Goal: Task Accomplishment & Management: Manage account settings

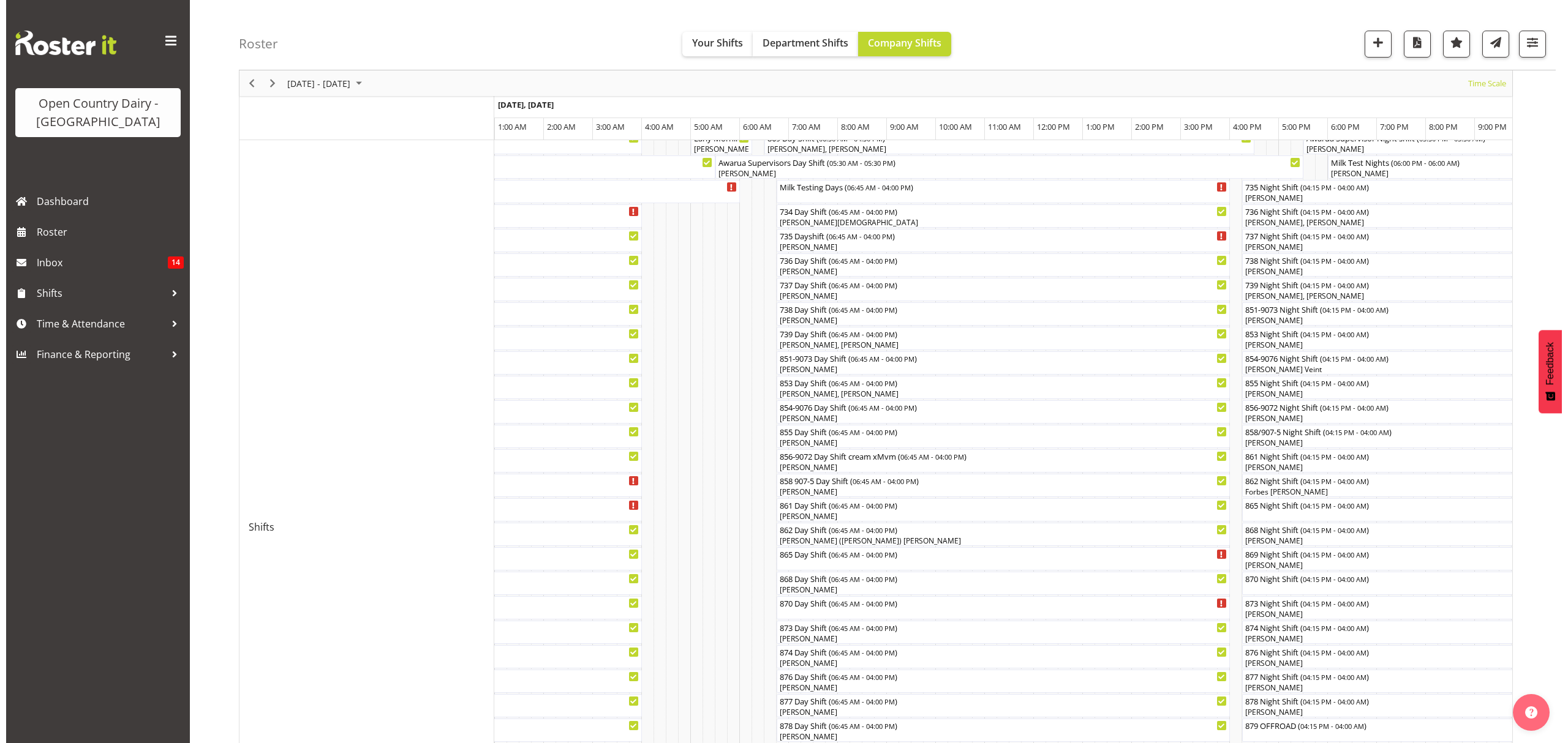
scroll to position [59, 0]
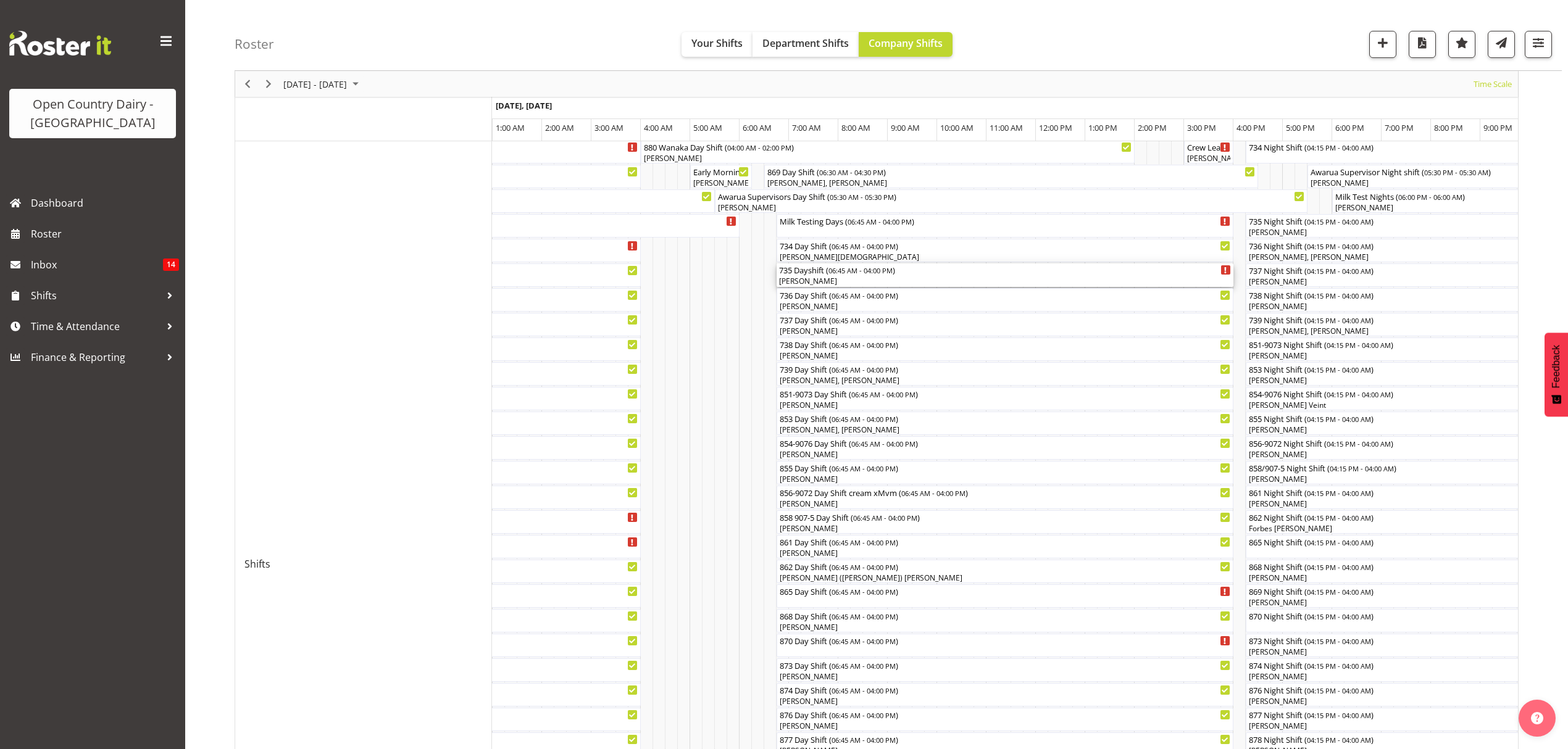
click at [815, 280] on div "[PERSON_NAME]" at bounding box center [1004, 282] width 452 height 11
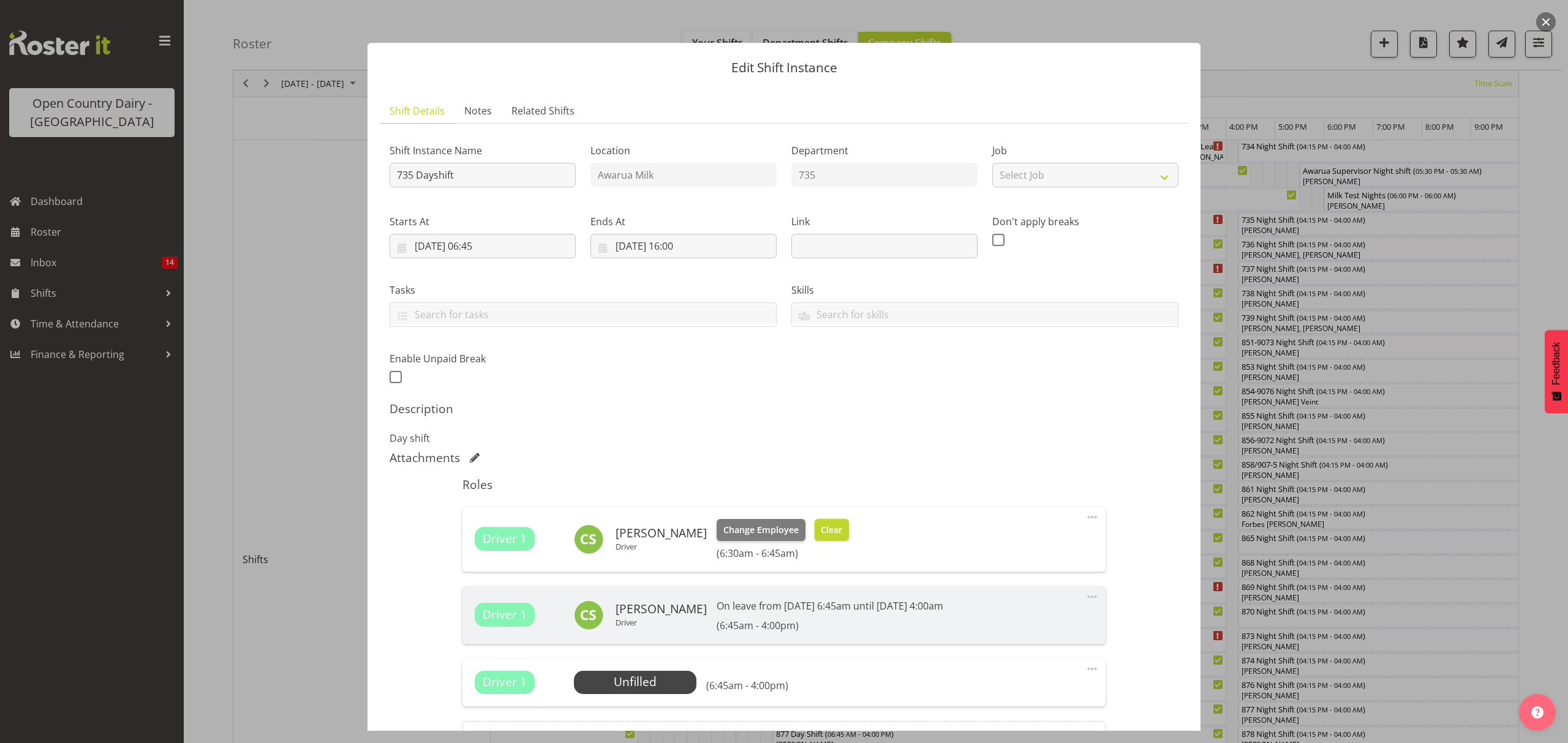
click at [843, 533] on span "Clear" at bounding box center [831, 530] width 22 height 13
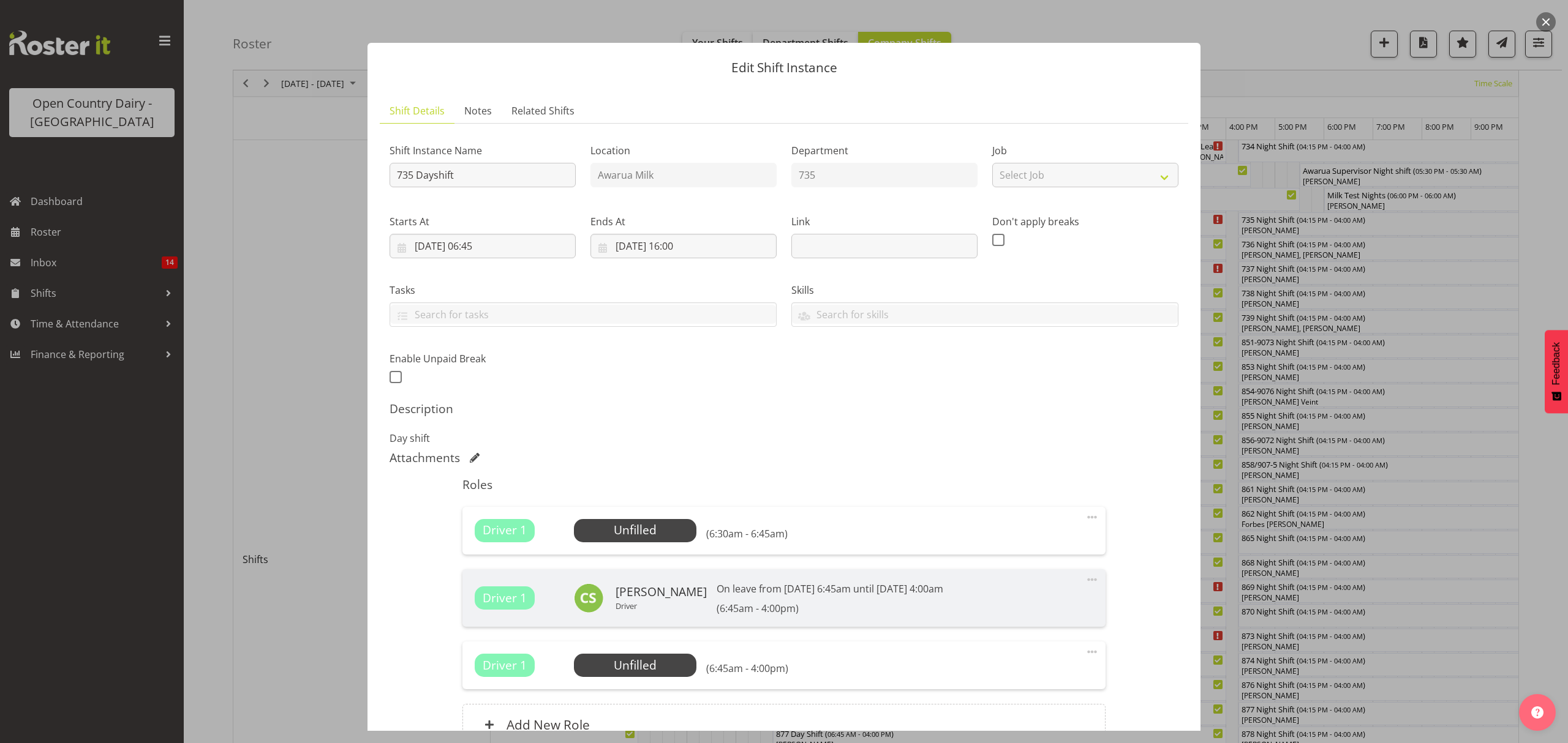
click at [1084, 655] on span at bounding box center [1092, 652] width 15 height 15
click at [987, 720] on link "Delete" at bounding box center [1040, 725] width 117 height 22
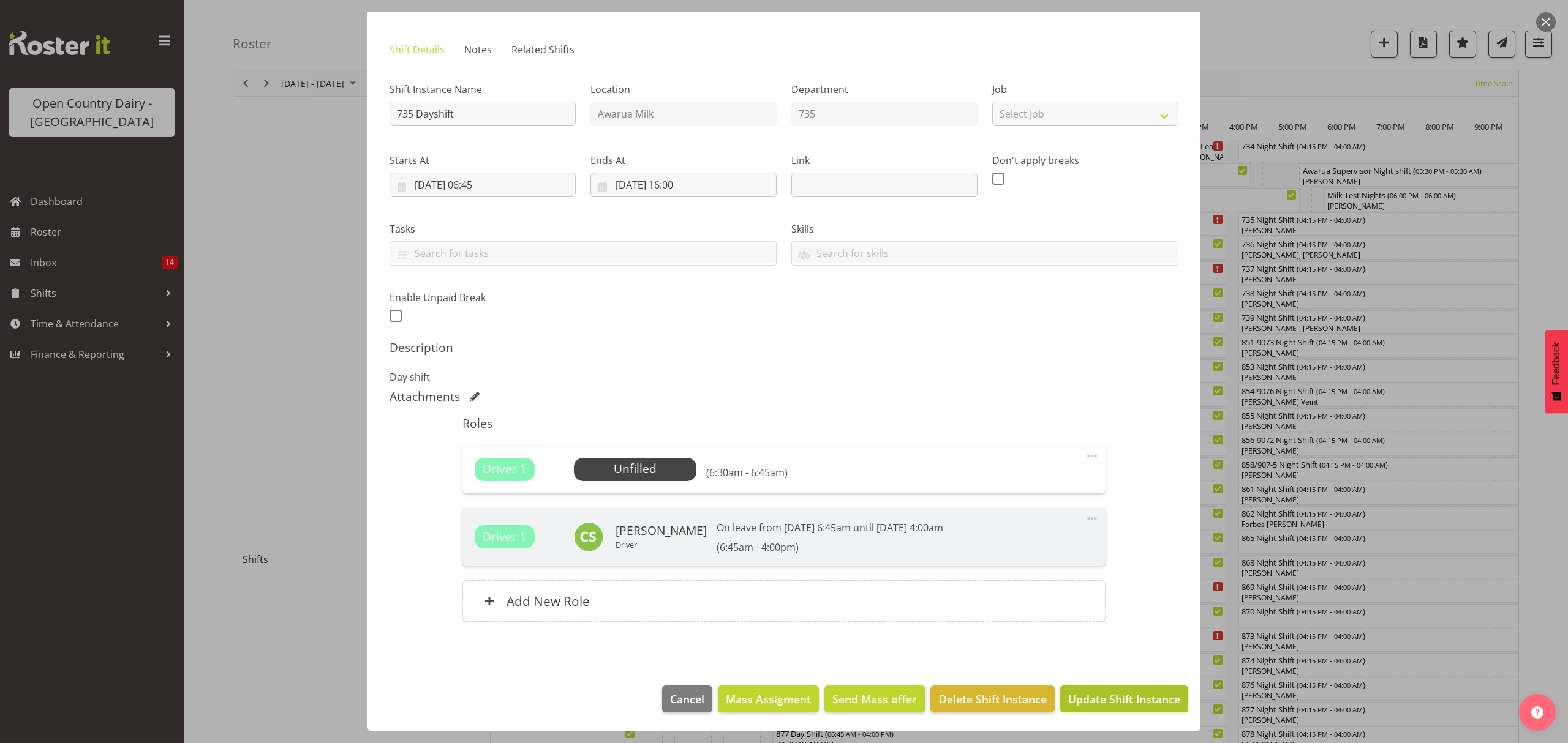
click at [1106, 701] on span "Update Shift Instance" at bounding box center [1124, 699] width 112 height 16
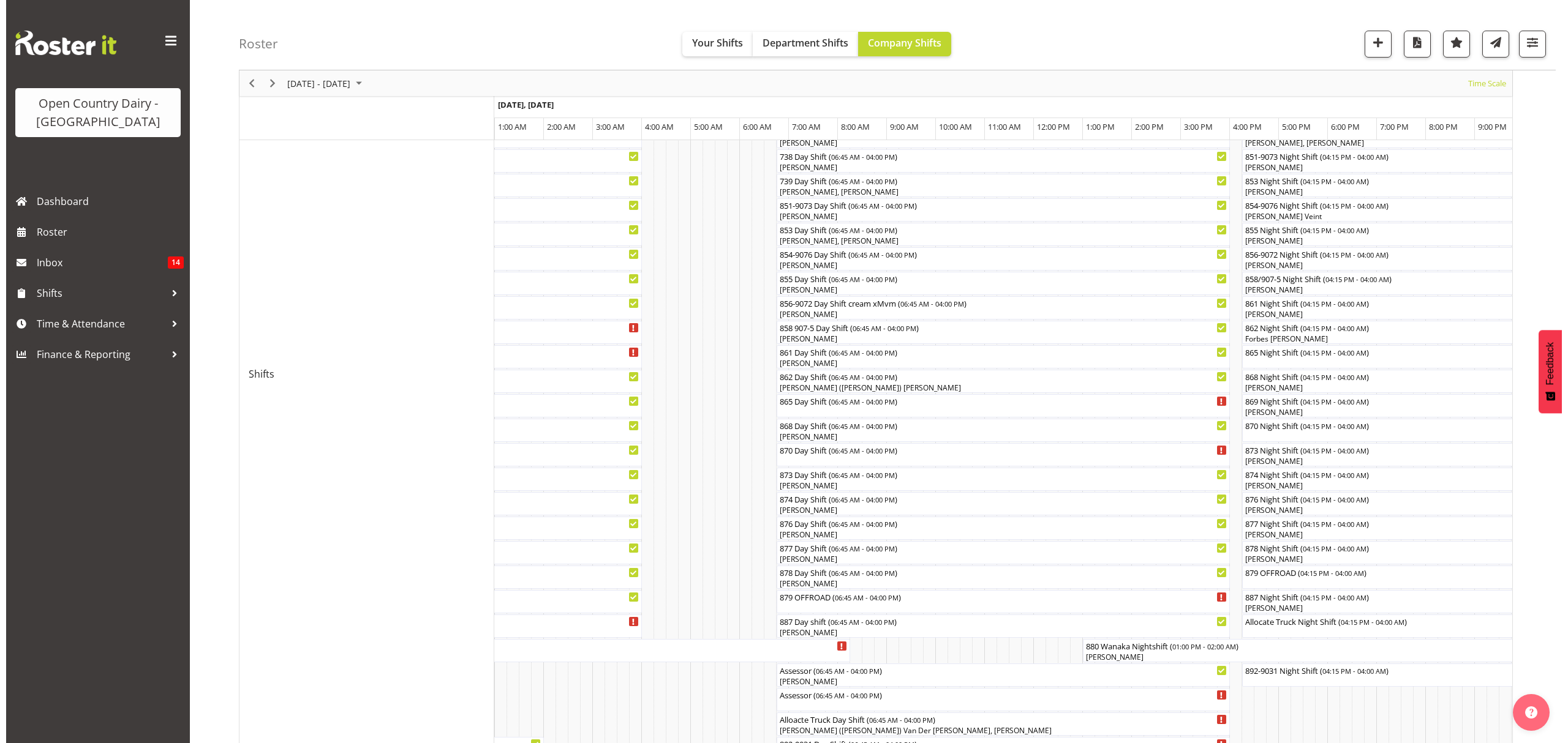
scroll to position [327, 0]
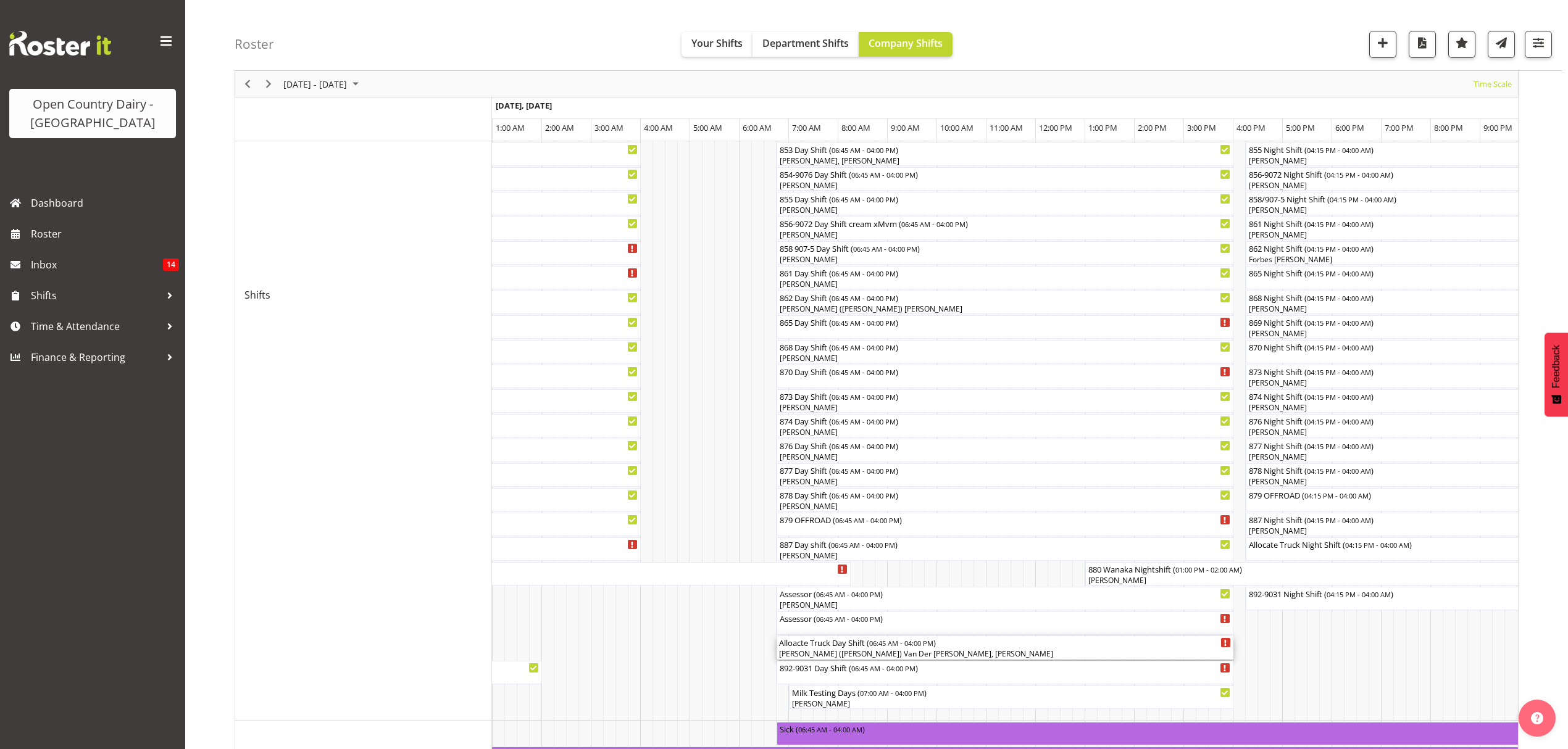
click at [824, 657] on div "[PERSON_NAME] ([PERSON_NAME]) Van Der [PERSON_NAME], [PERSON_NAME]" at bounding box center [1004, 654] width 452 height 11
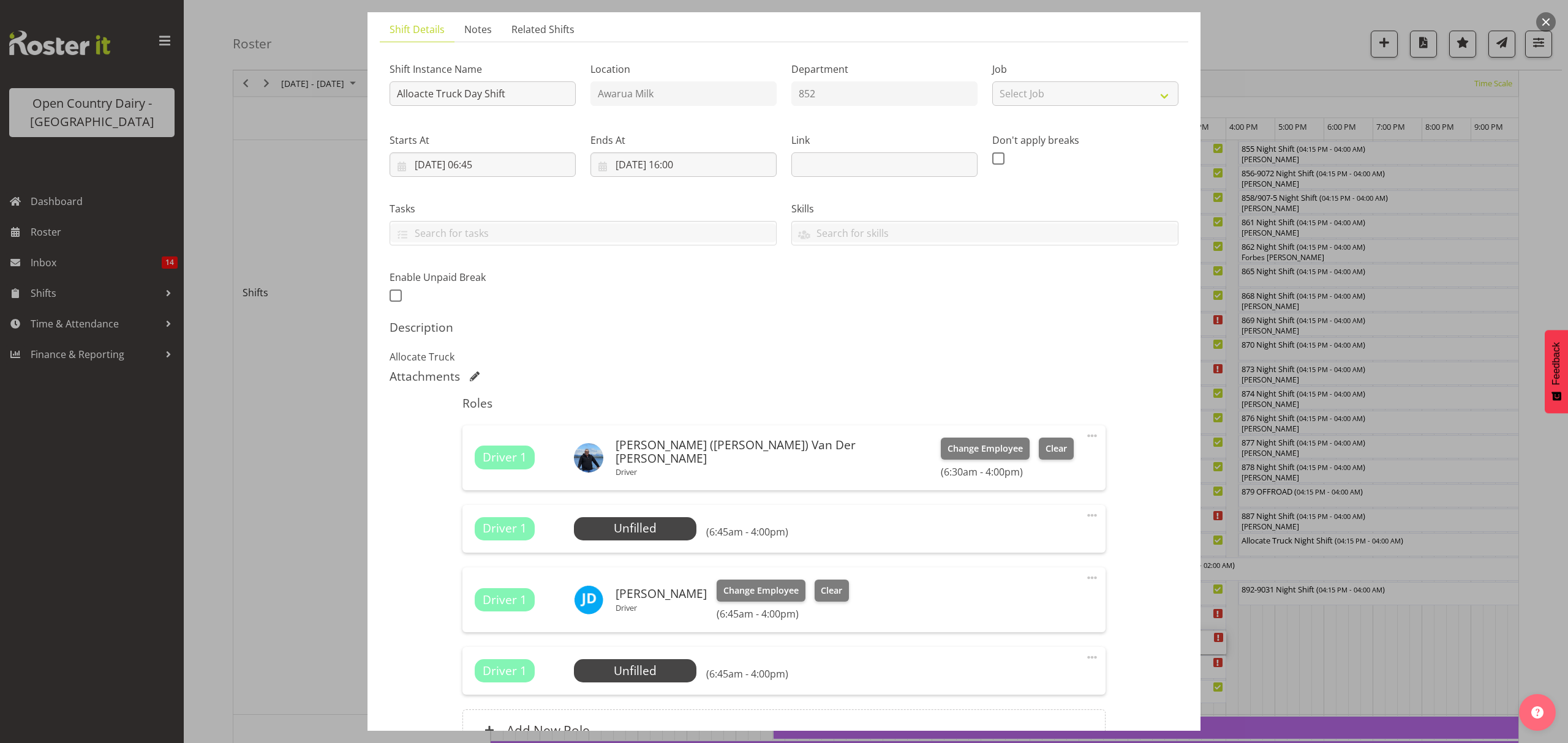
scroll to position [162, 0]
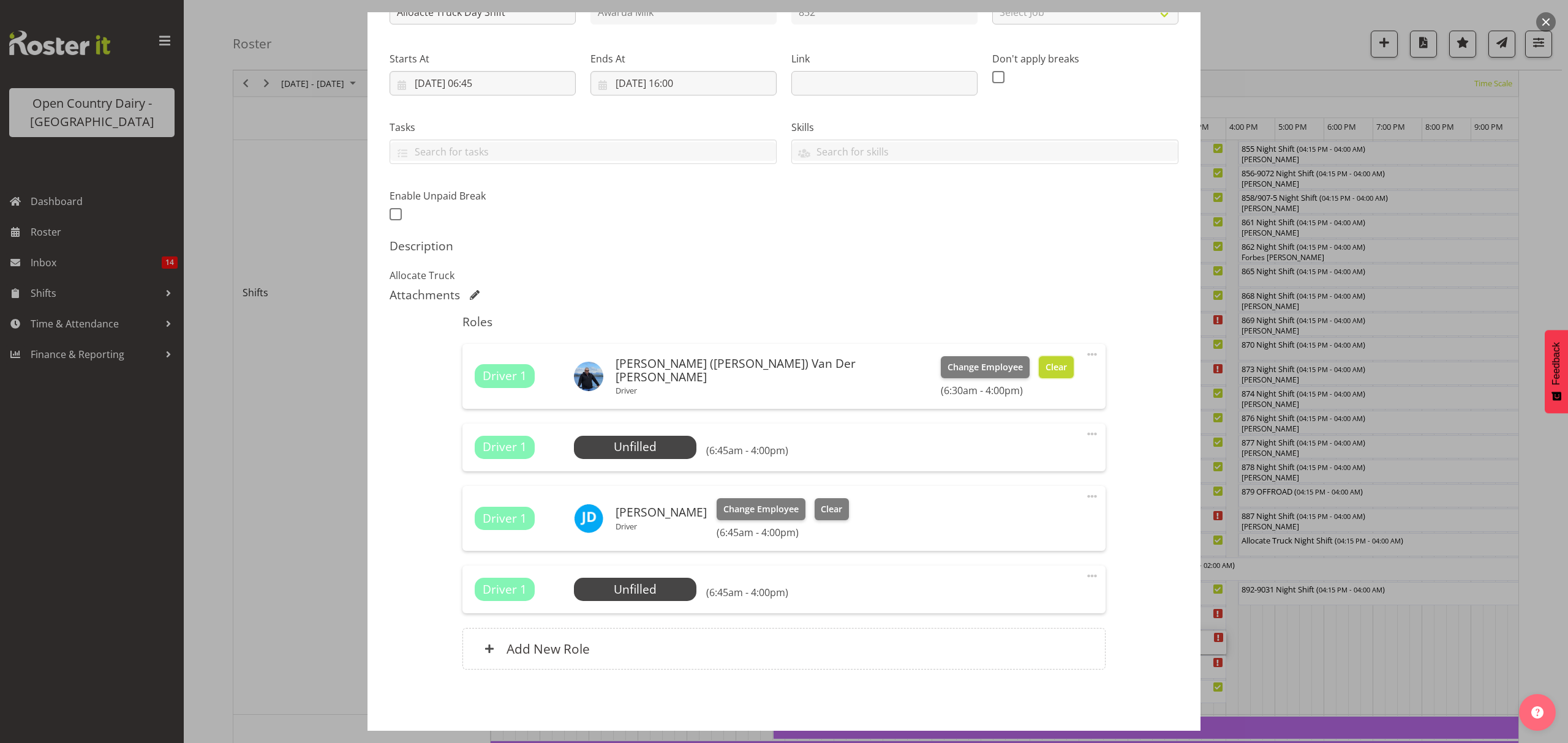
click at [1046, 374] on span "Clear" at bounding box center [1056, 367] width 22 height 13
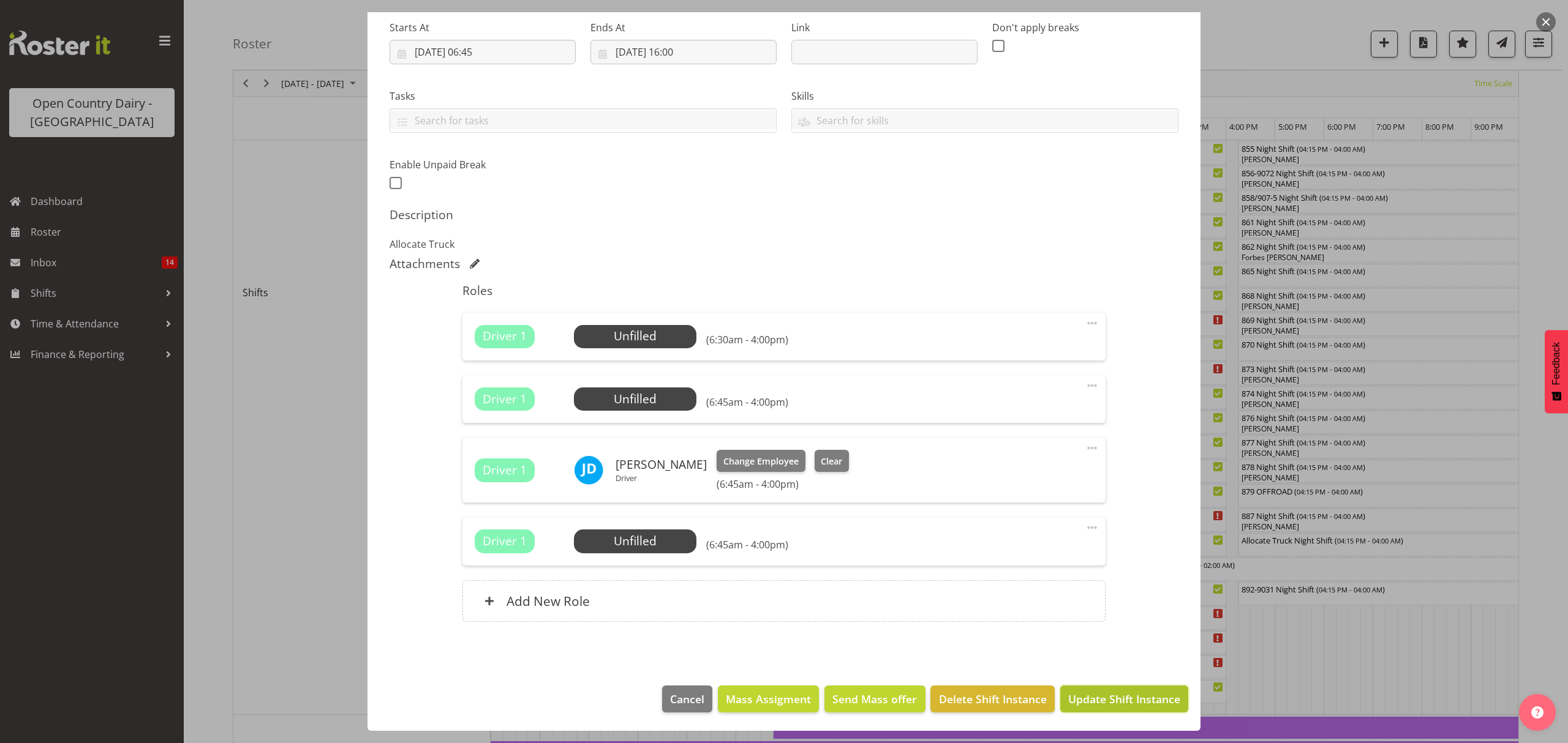
click at [1093, 696] on span "Update Shift Instance" at bounding box center [1124, 699] width 112 height 16
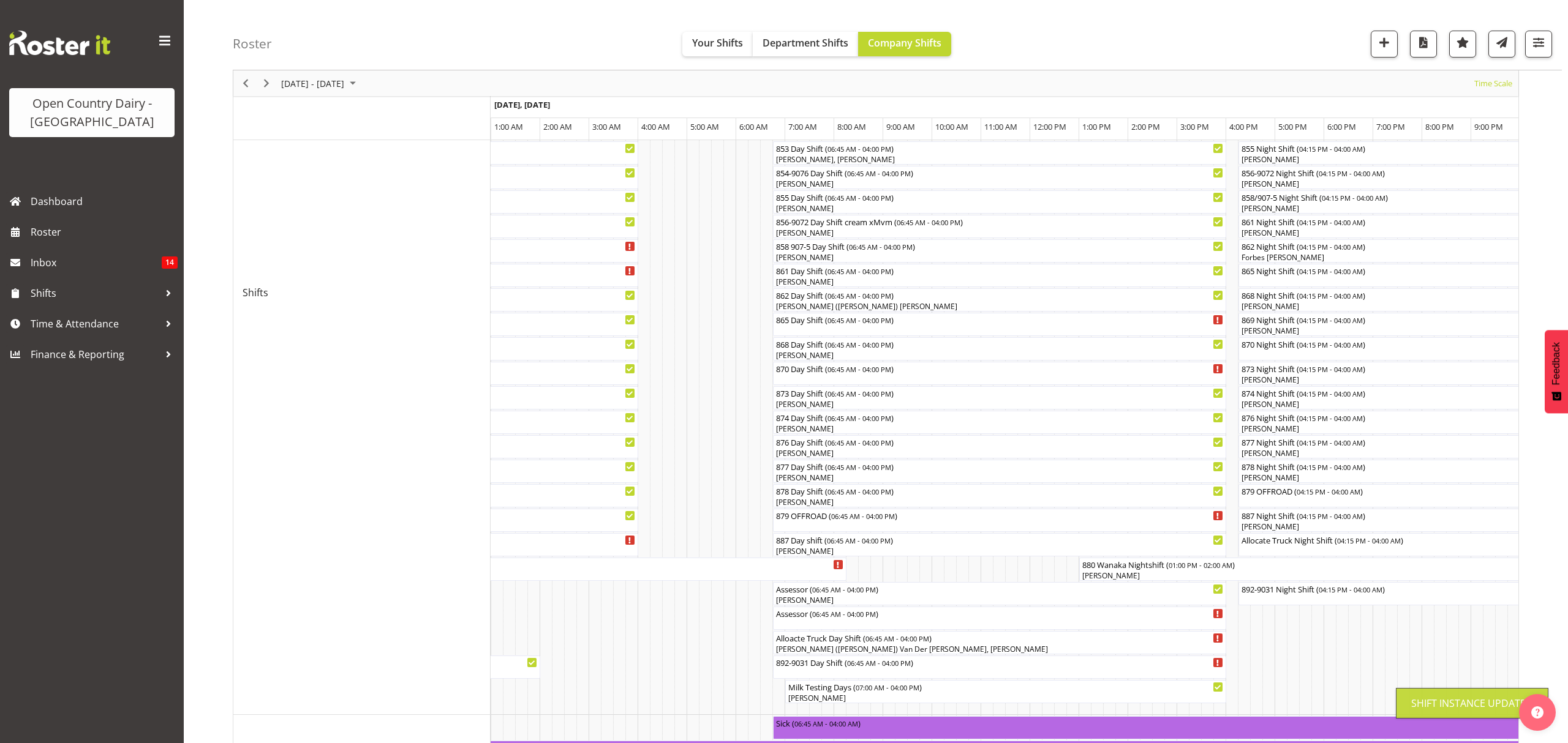
scroll to position [0, 0]
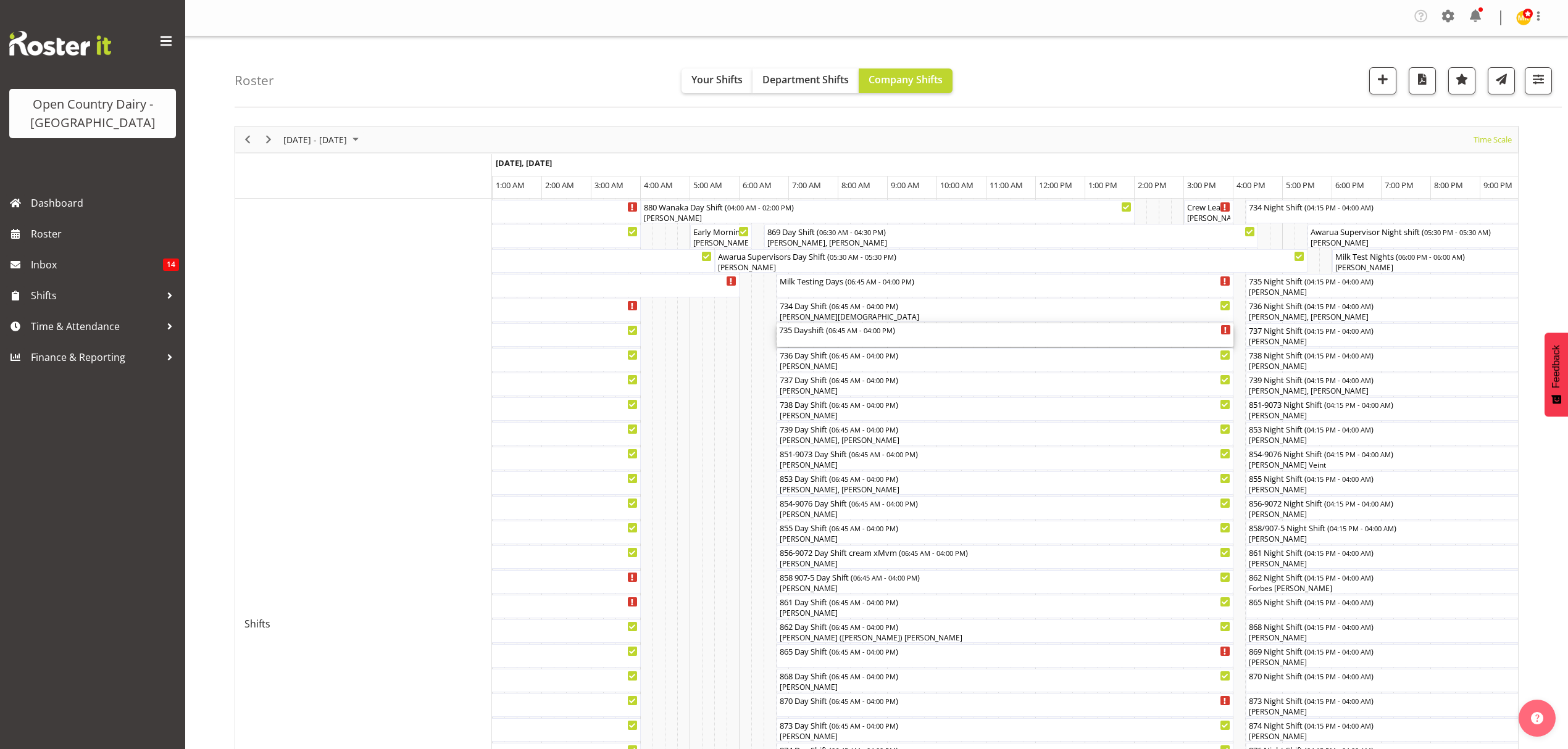
click at [805, 332] on div "735 Dayshift ( 06:45 AM - 04:00 PM )" at bounding box center [1004, 329] width 452 height 12
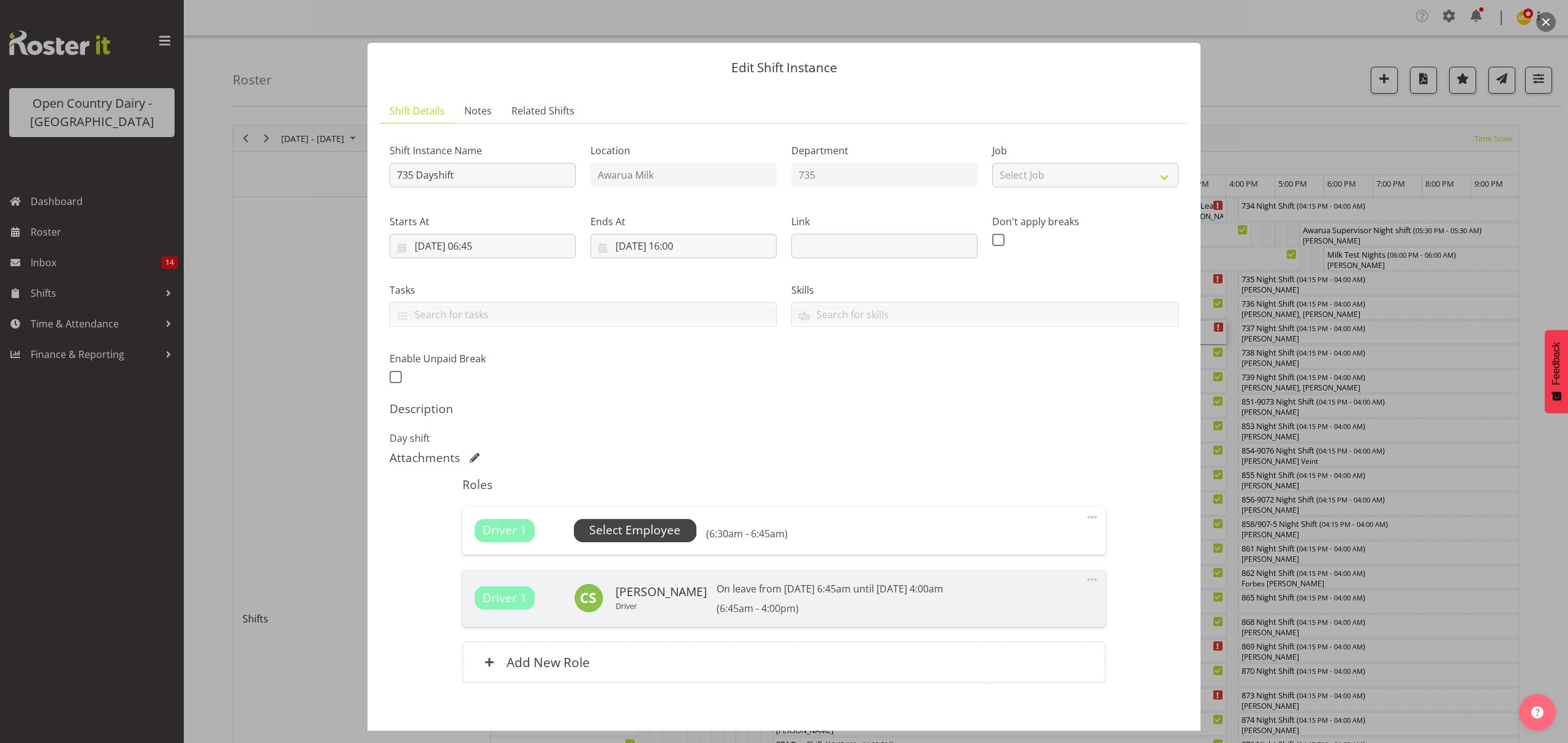
click at [657, 528] on span "Select Employee" at bounding box center [635, 530] width 92 height 18
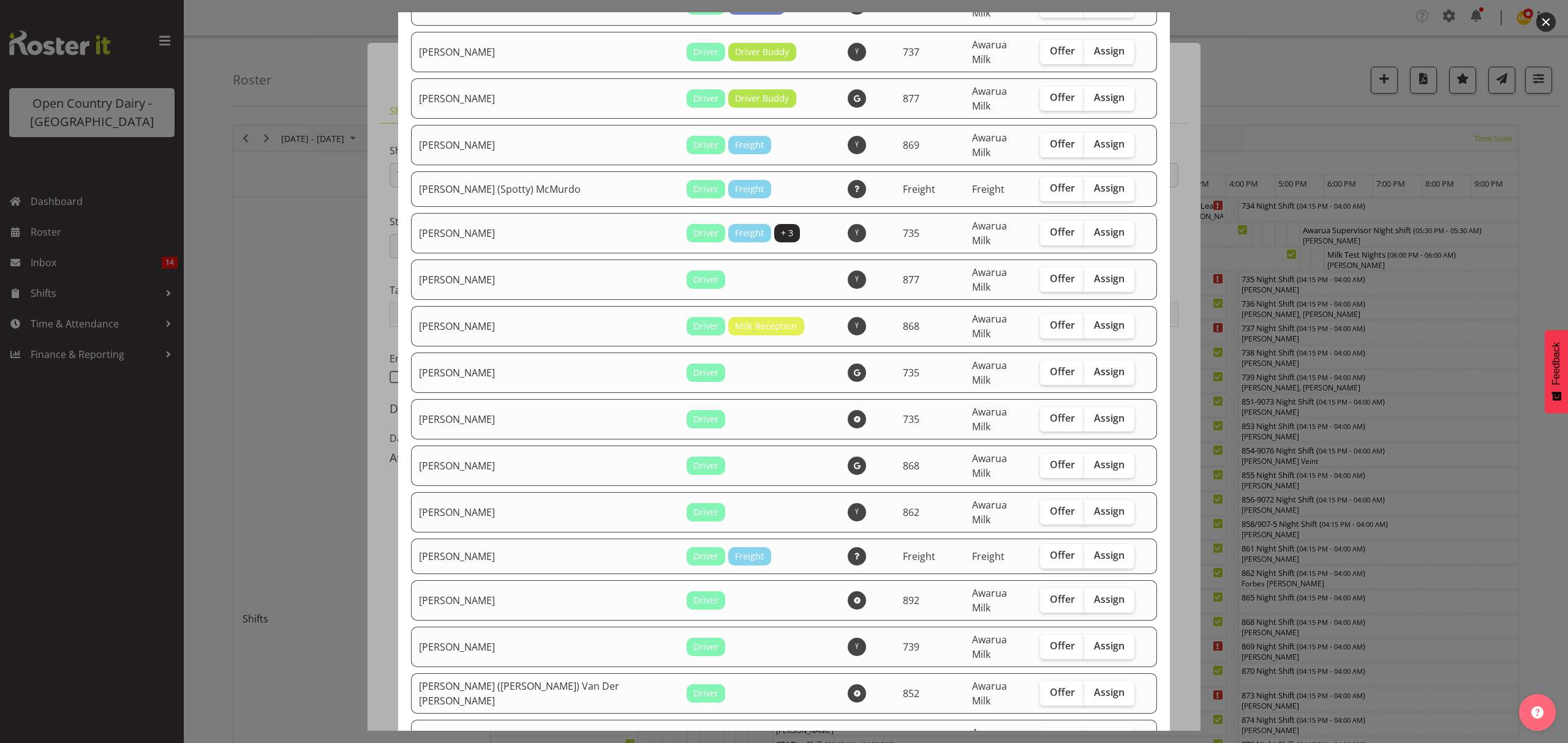
scroll to position [327, 0]
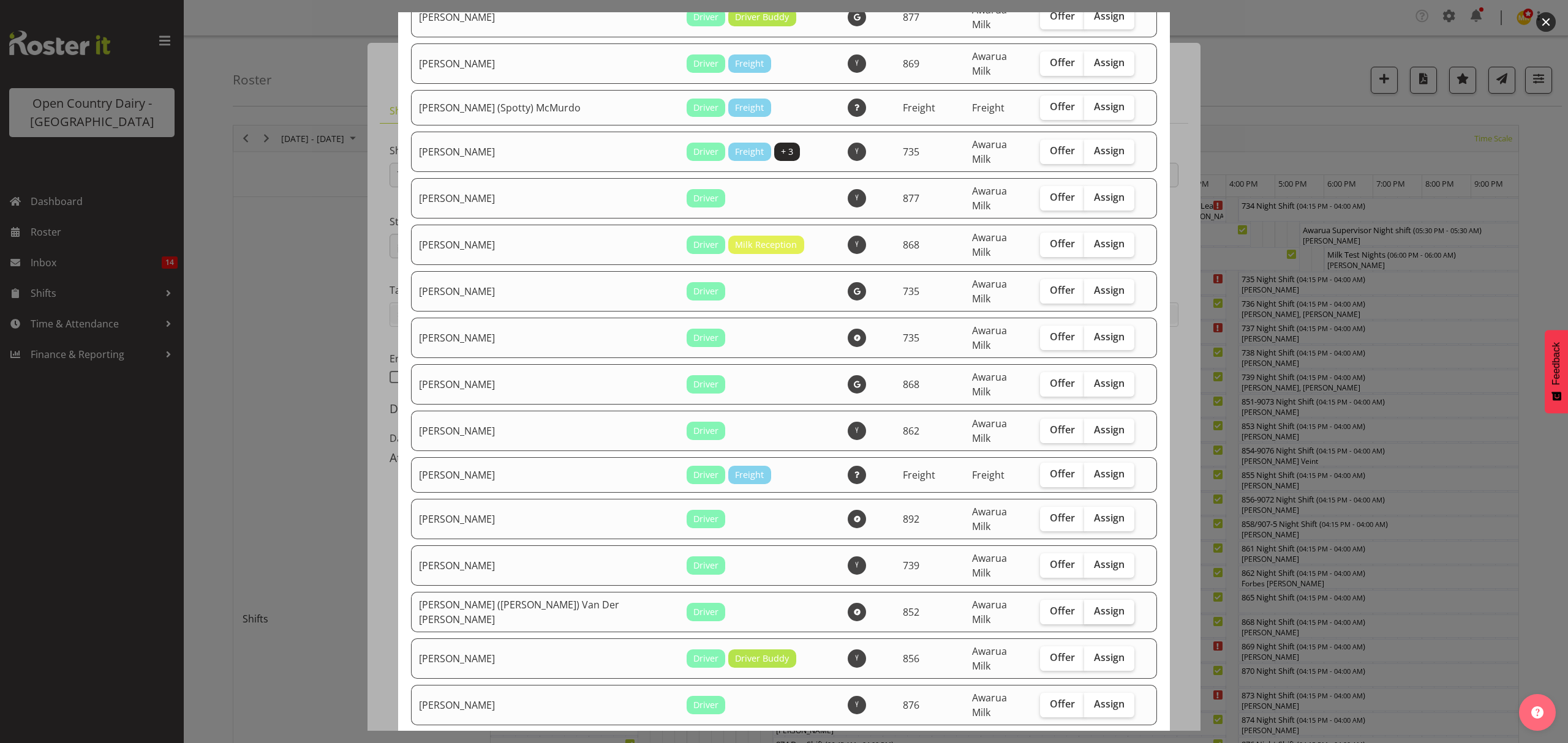
click at [1094, 605] on span "Assign" at bounding box center [1109, 611] width 30 height 12
click at [1084, 607] on input "Assign" at bounding box center [1088, 611] width 8 height 8
click at [1094, 605] on span "Assign" at bounding box center [1109, 611] width 30 height 12
click at [1084, 607] on input "Assign" at bounding box center [1088, 611] width 8 height 8
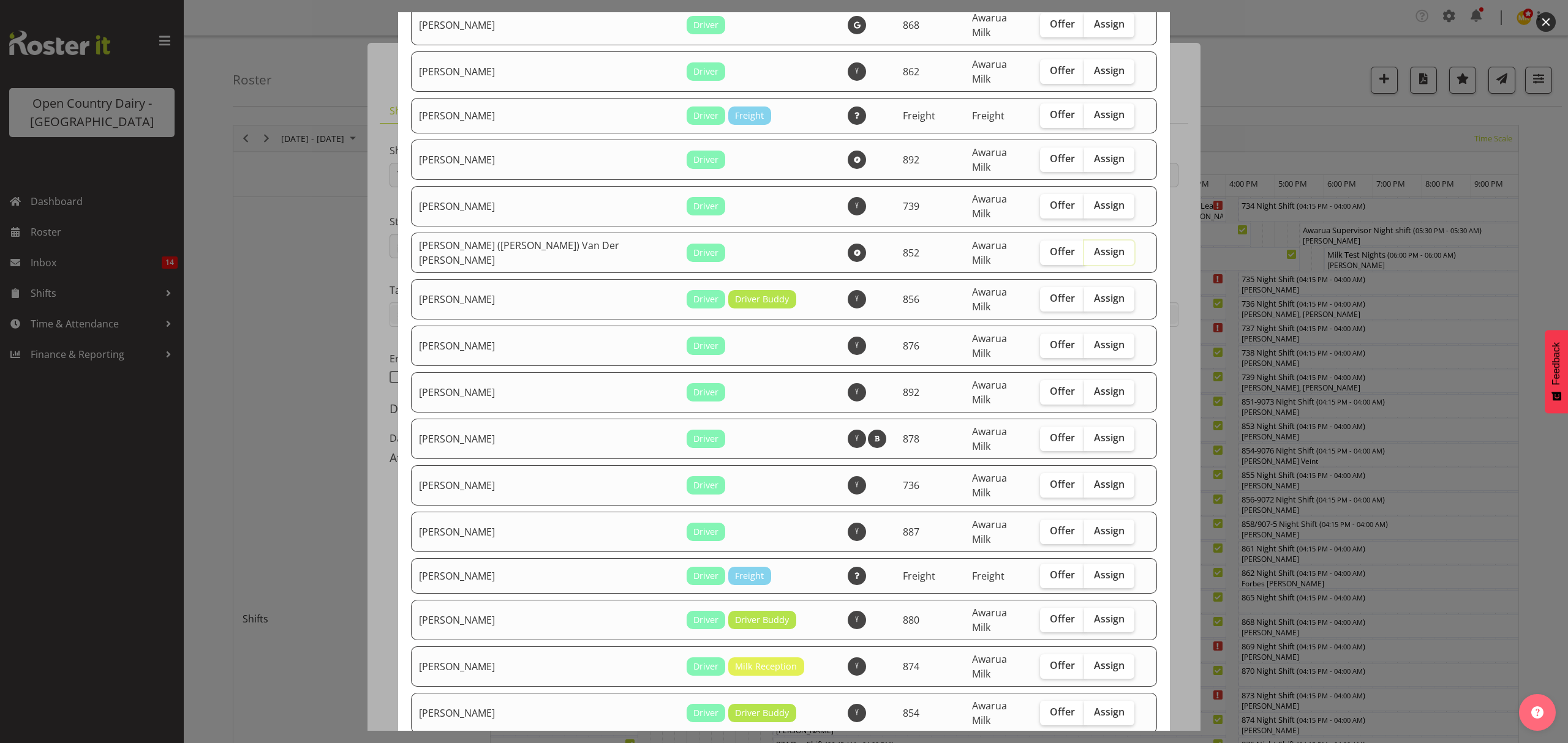
scroll to position [652, 0]
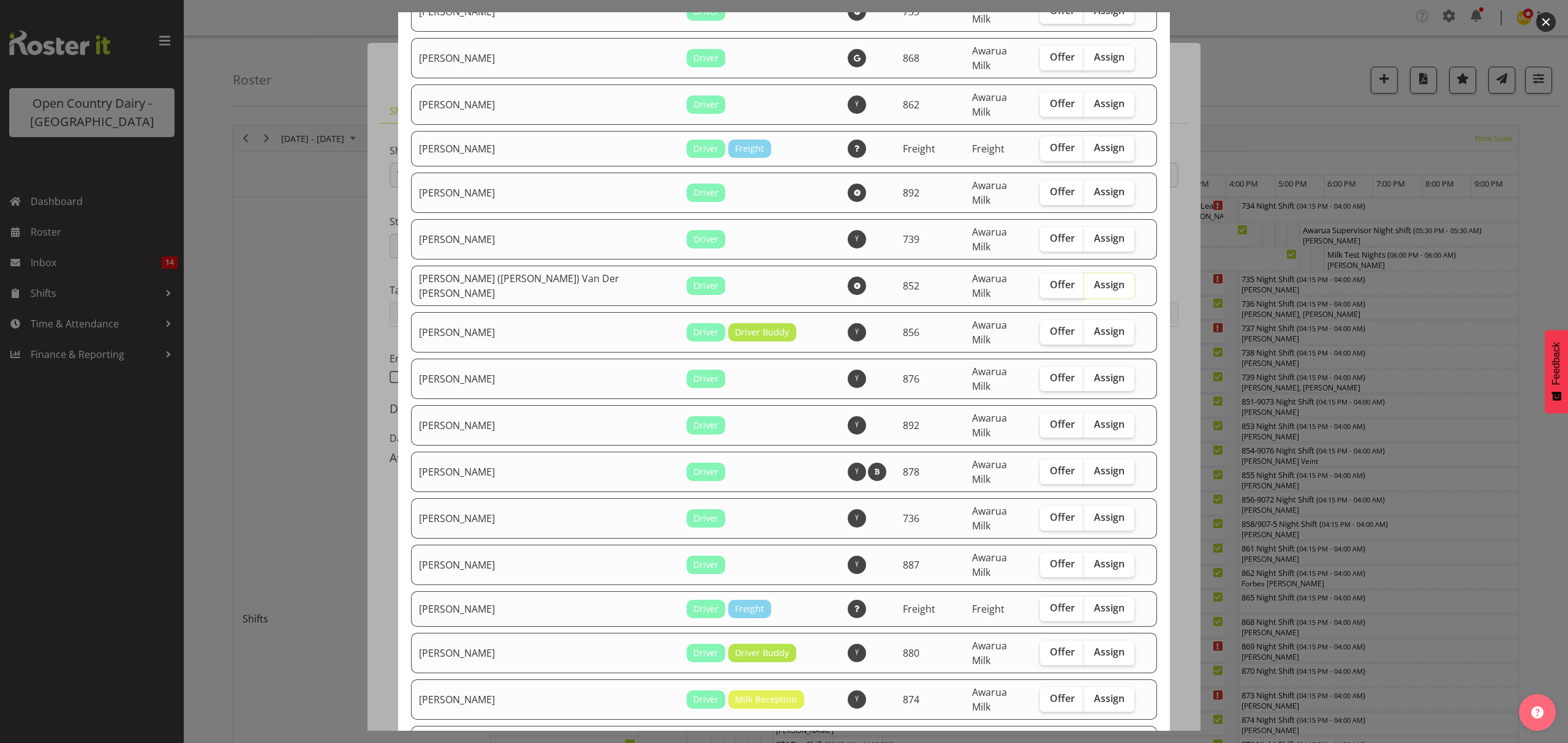
click at [1094, 279] on span "Assign" at bounding box center [1109, 284] width 30 height 12
click at [1084, 281] on input "Assign" at bounding box center [1088, 285] width 8 height 8
checkbox input "true"
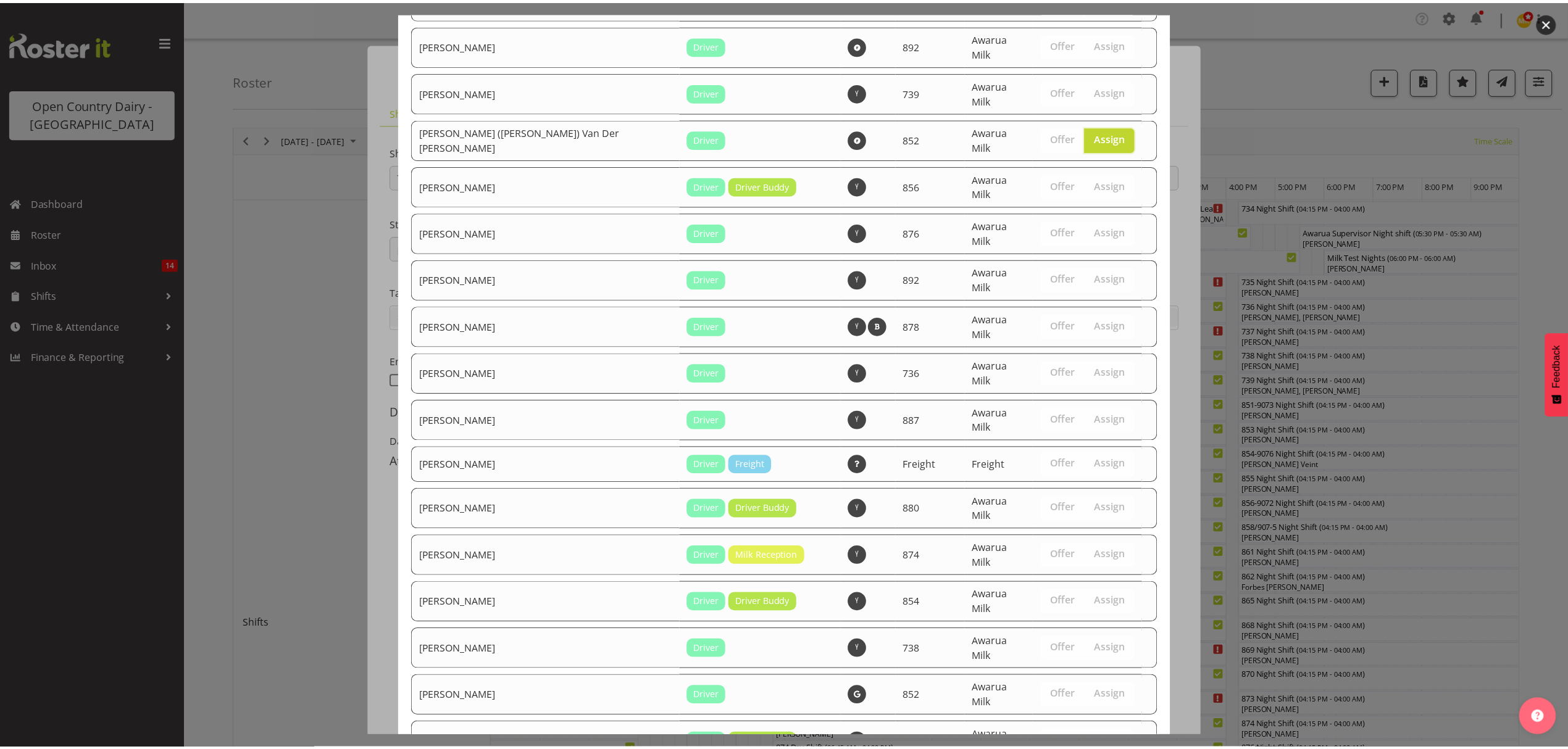
scroll to position [914, 0]
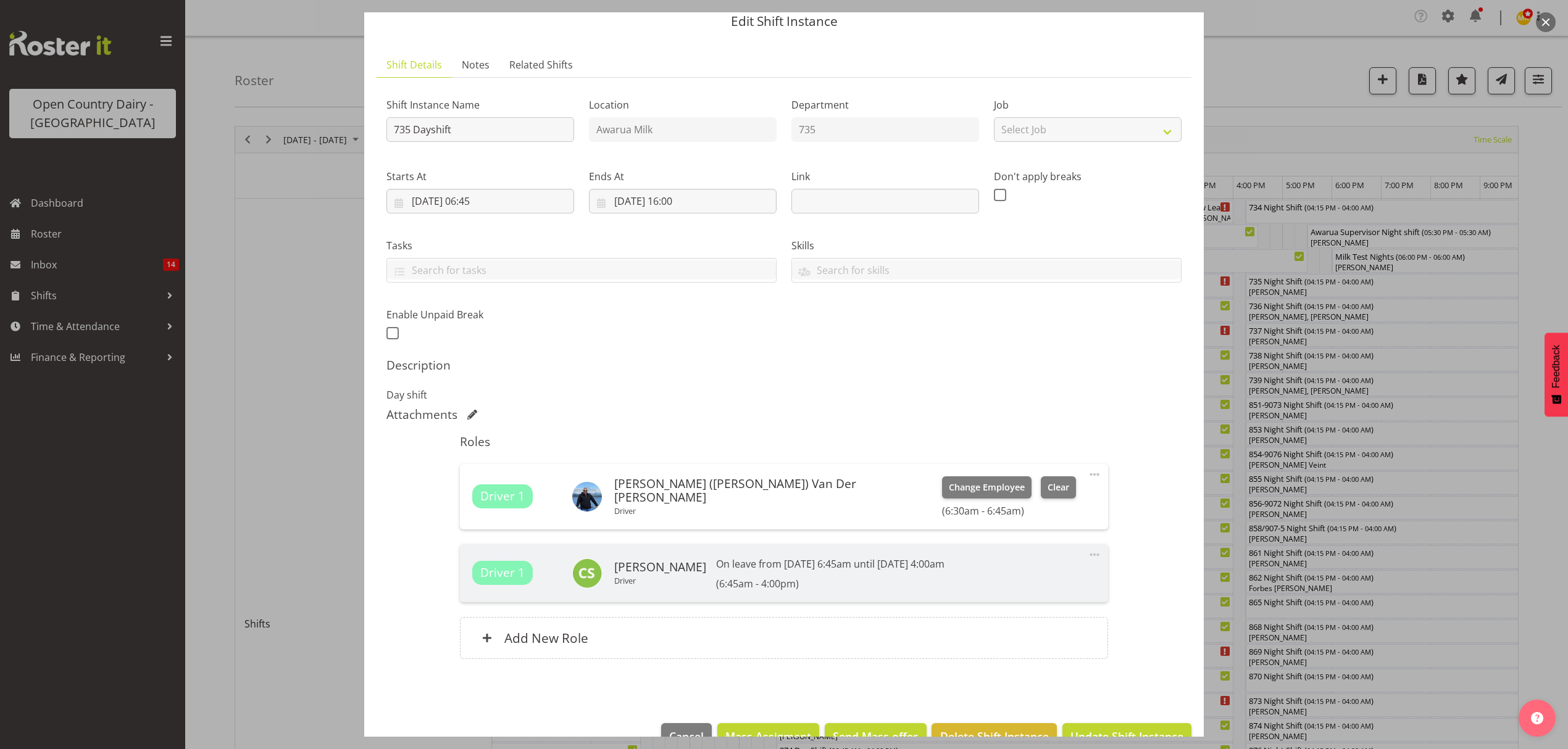
scroll to position [80, 0]
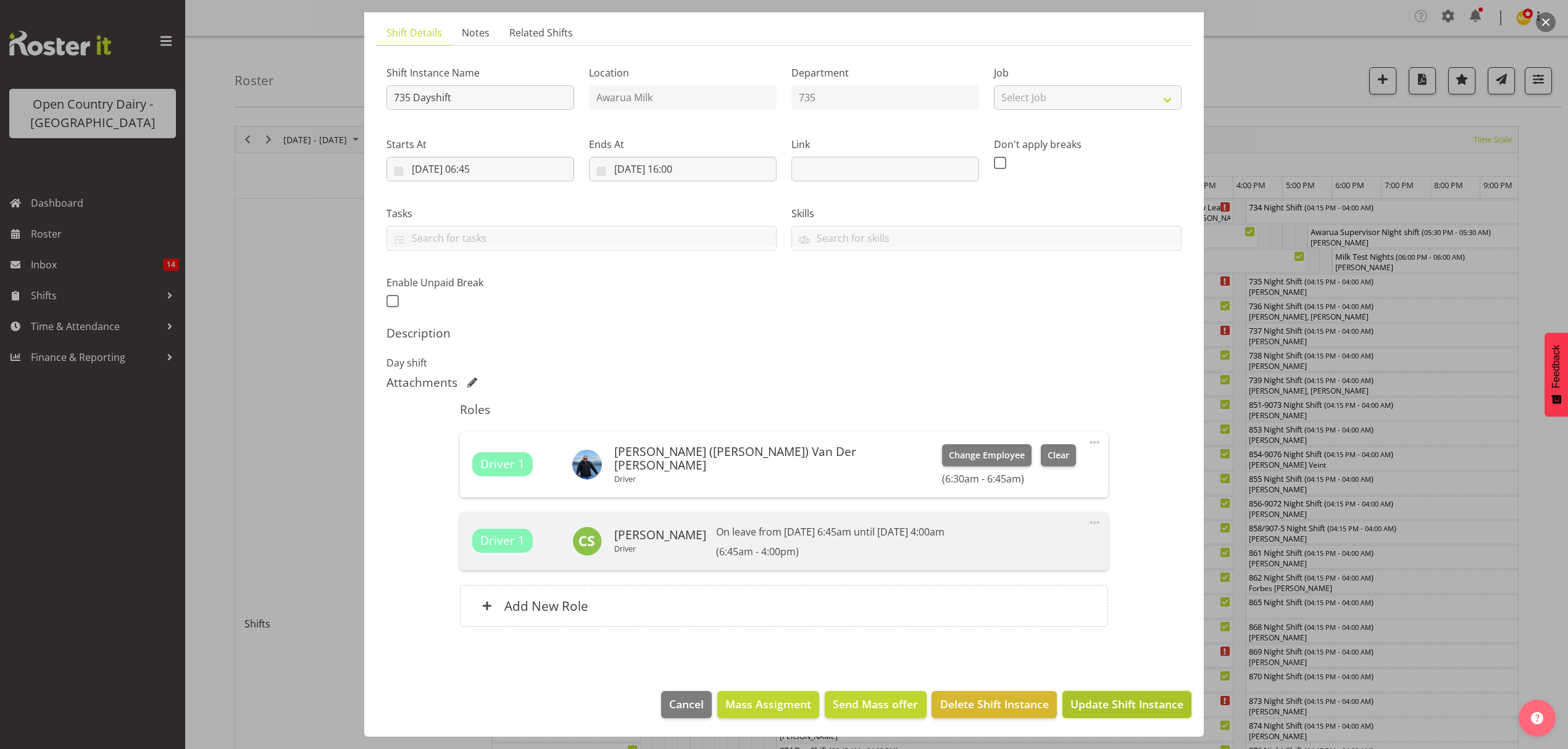
click at [1117, 696] on button "Update Shift Instance" at bounding box center [1127, 704] width 129 height 28
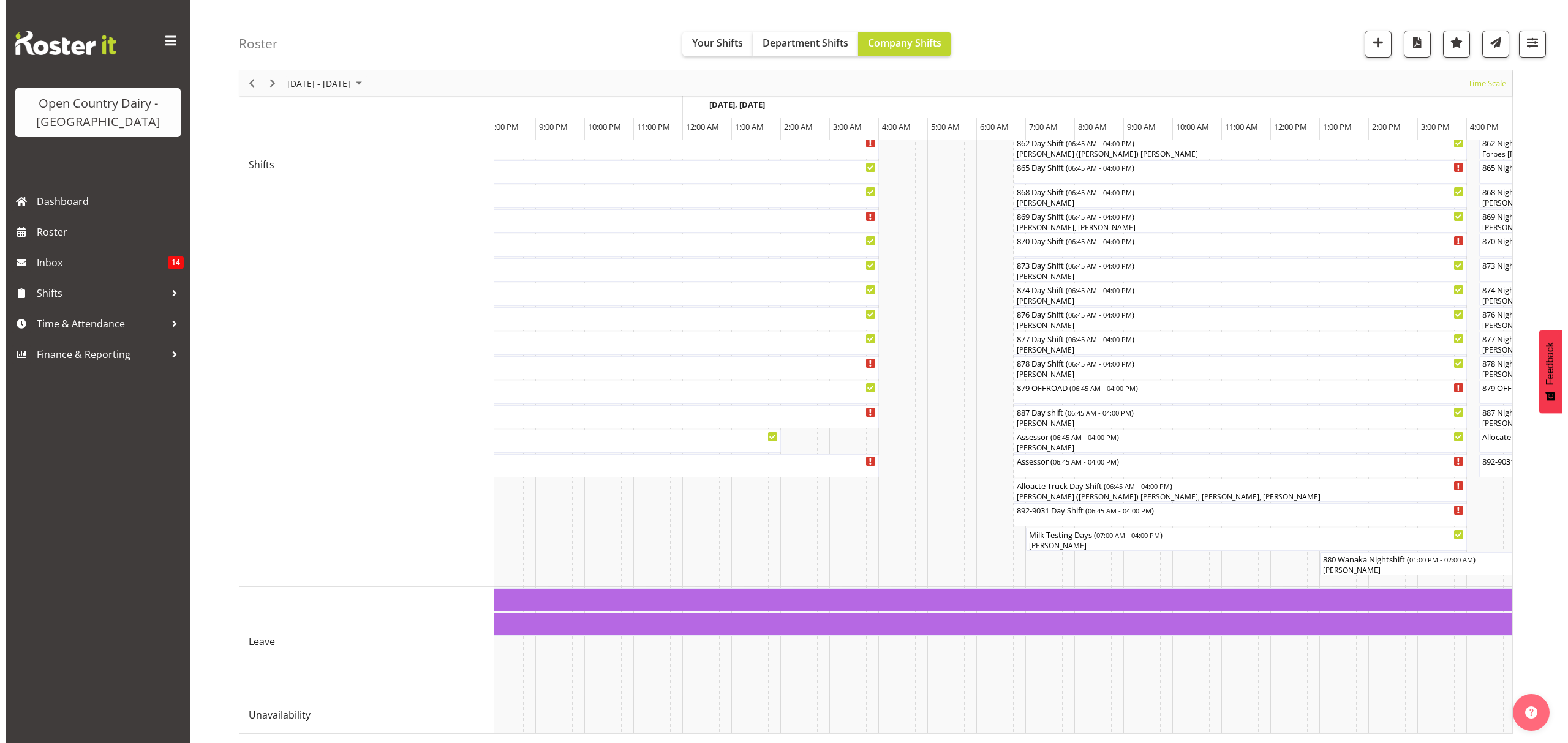
scroll to position [0, 3626]
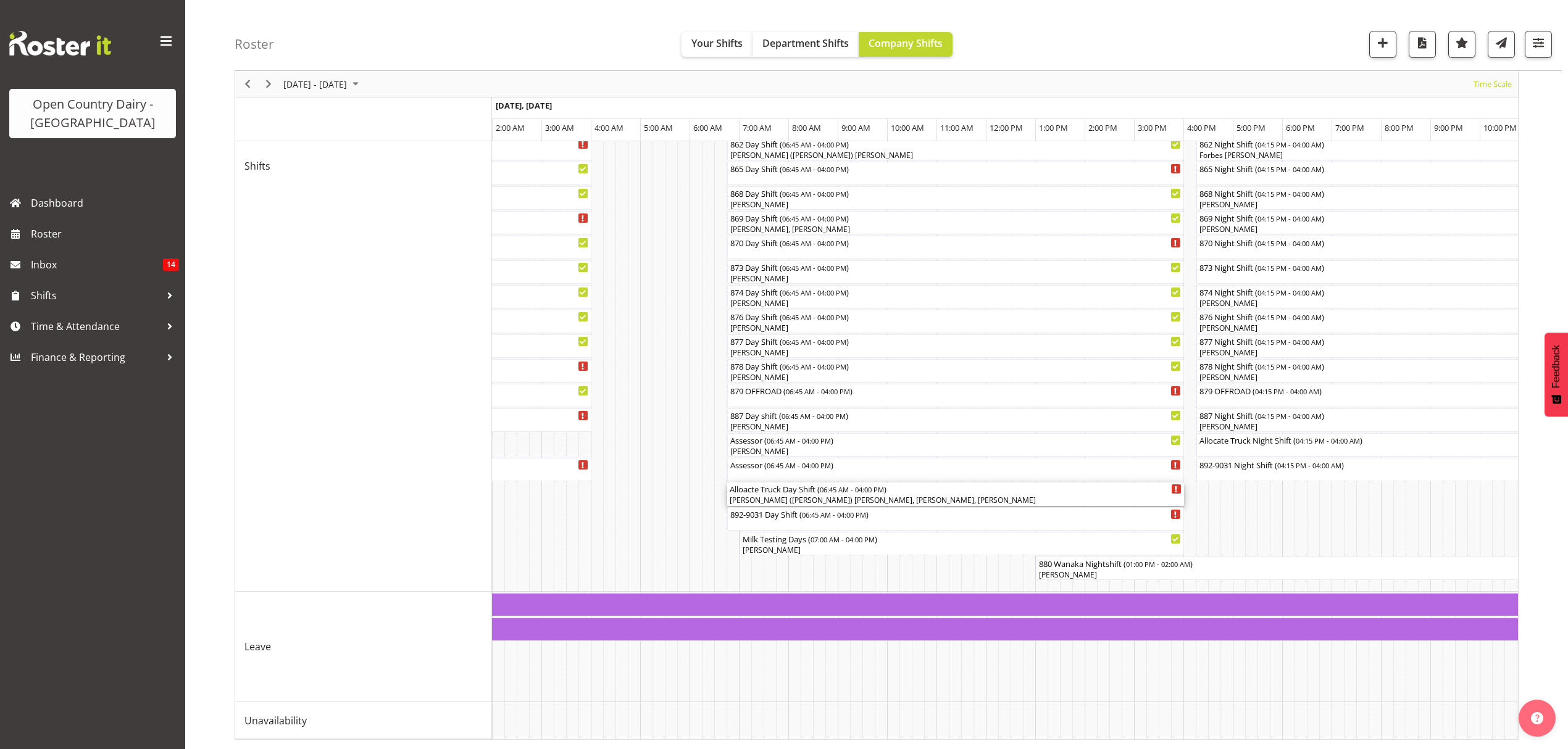
click at [805, 483] on div "Alloacte Truck Day Shift ( 06:45 AM - 04:00 PM )" at bounding box center [955, 488] width 452 height 12
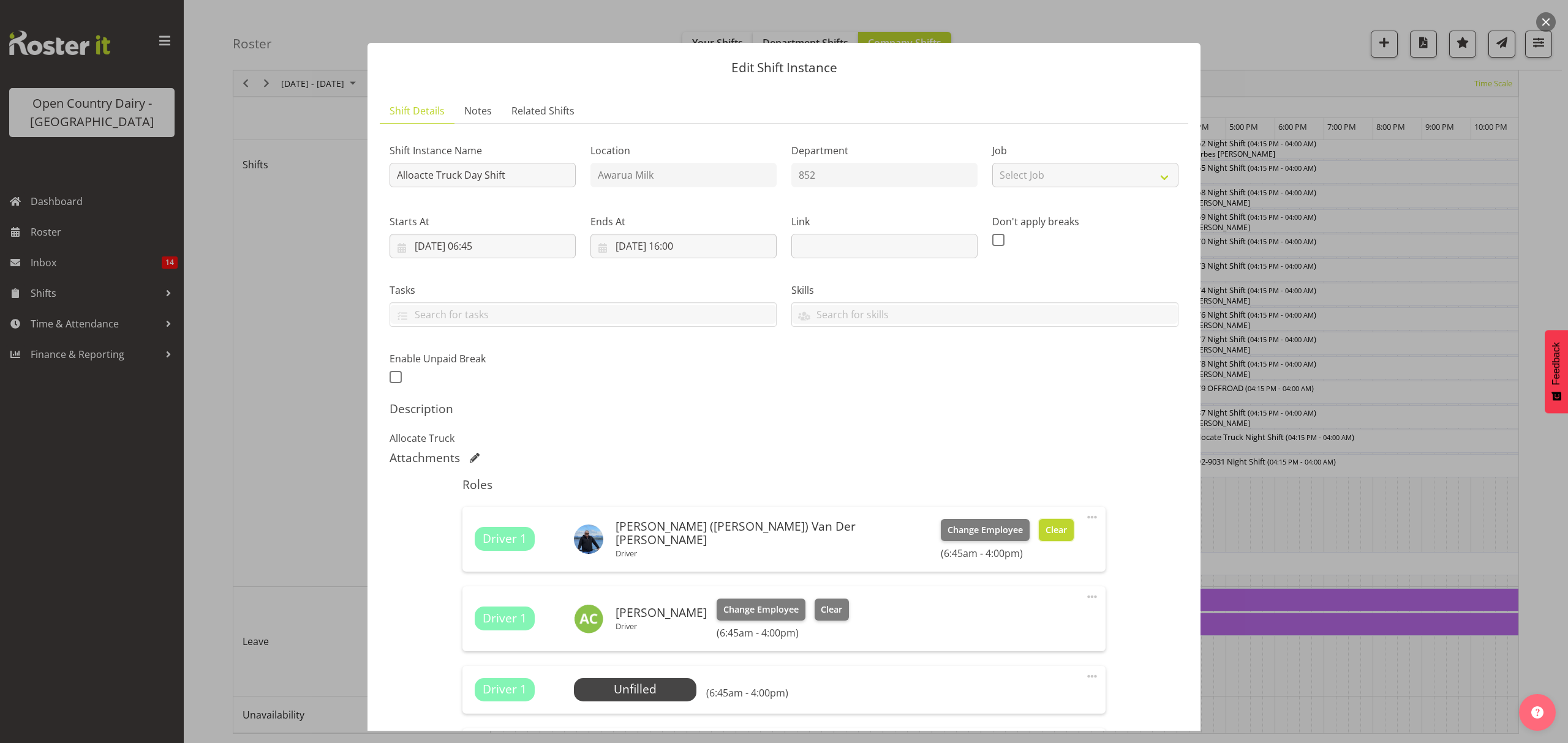
click at [1046, 525] on span "Clear" at bounding box center [1056, 530] width 22 height 13
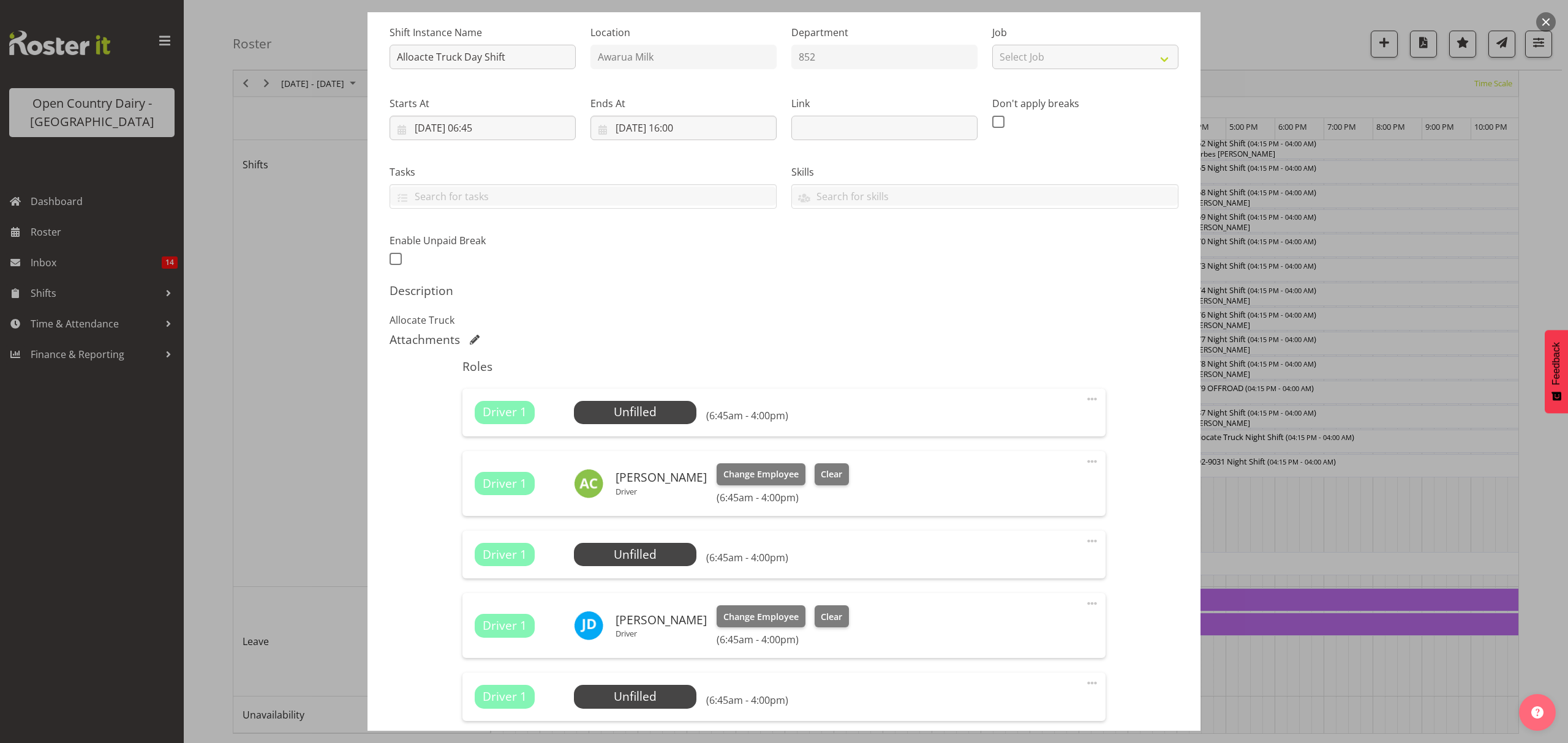
scroll to position [275, 0]
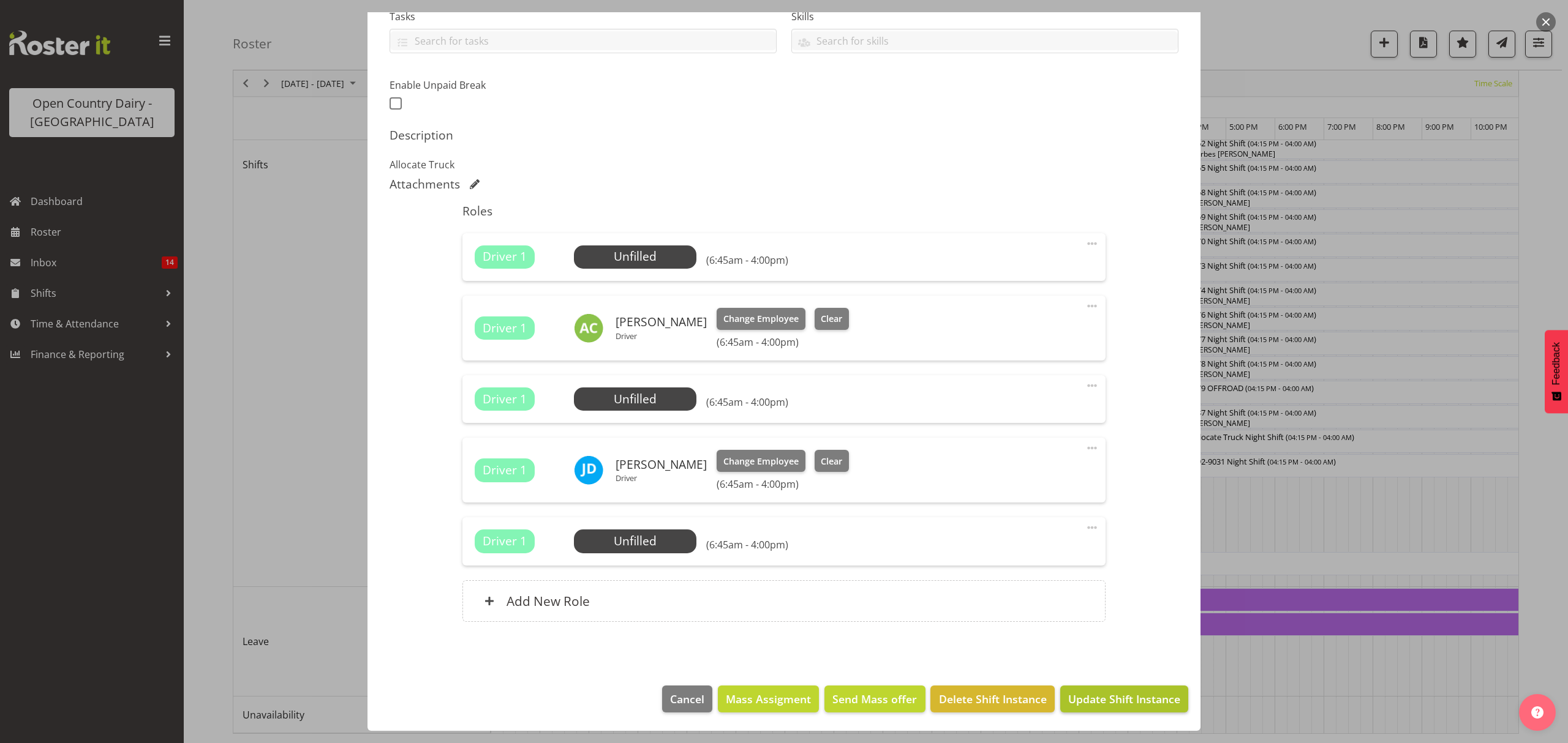
click at [1072, 696] on span "Update Shift Instance" at bounding box center [1124, 699] width 112 height 16
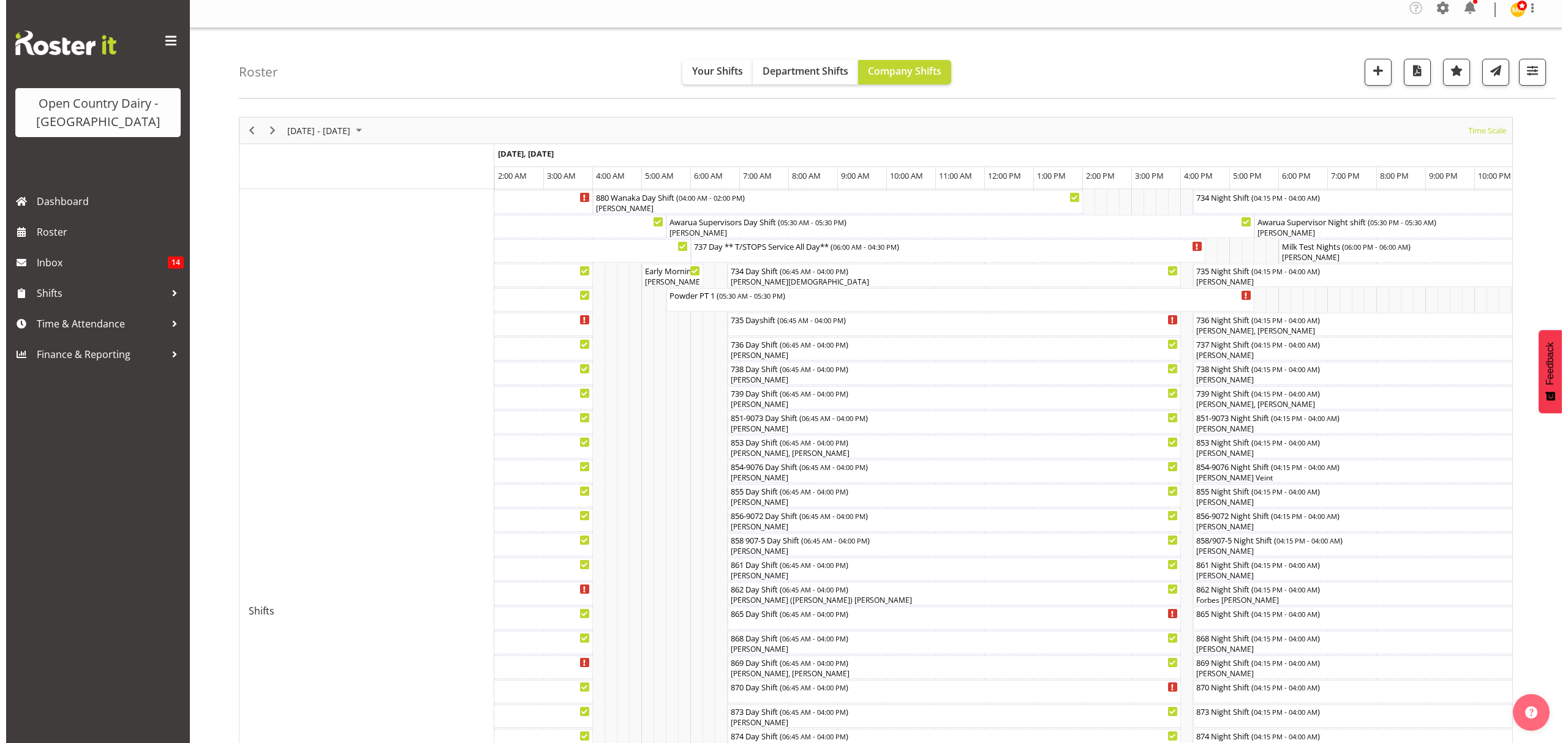
scroll to position [0, 0]
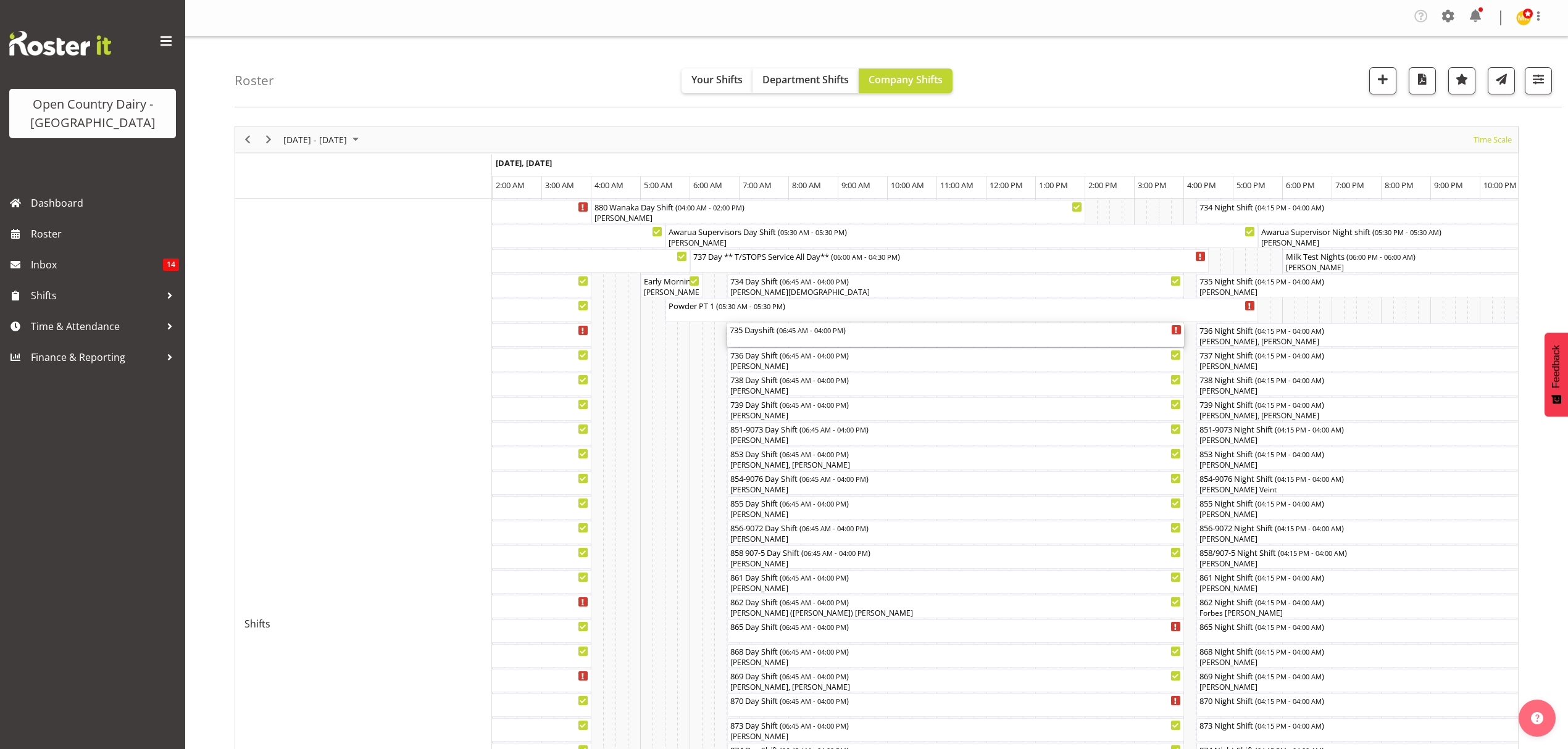
click at [756, 331] on div "735 Dayshift ( 06:45 AM - 04:00 PM )" at bounding box center [955, 329] width 452 height 12
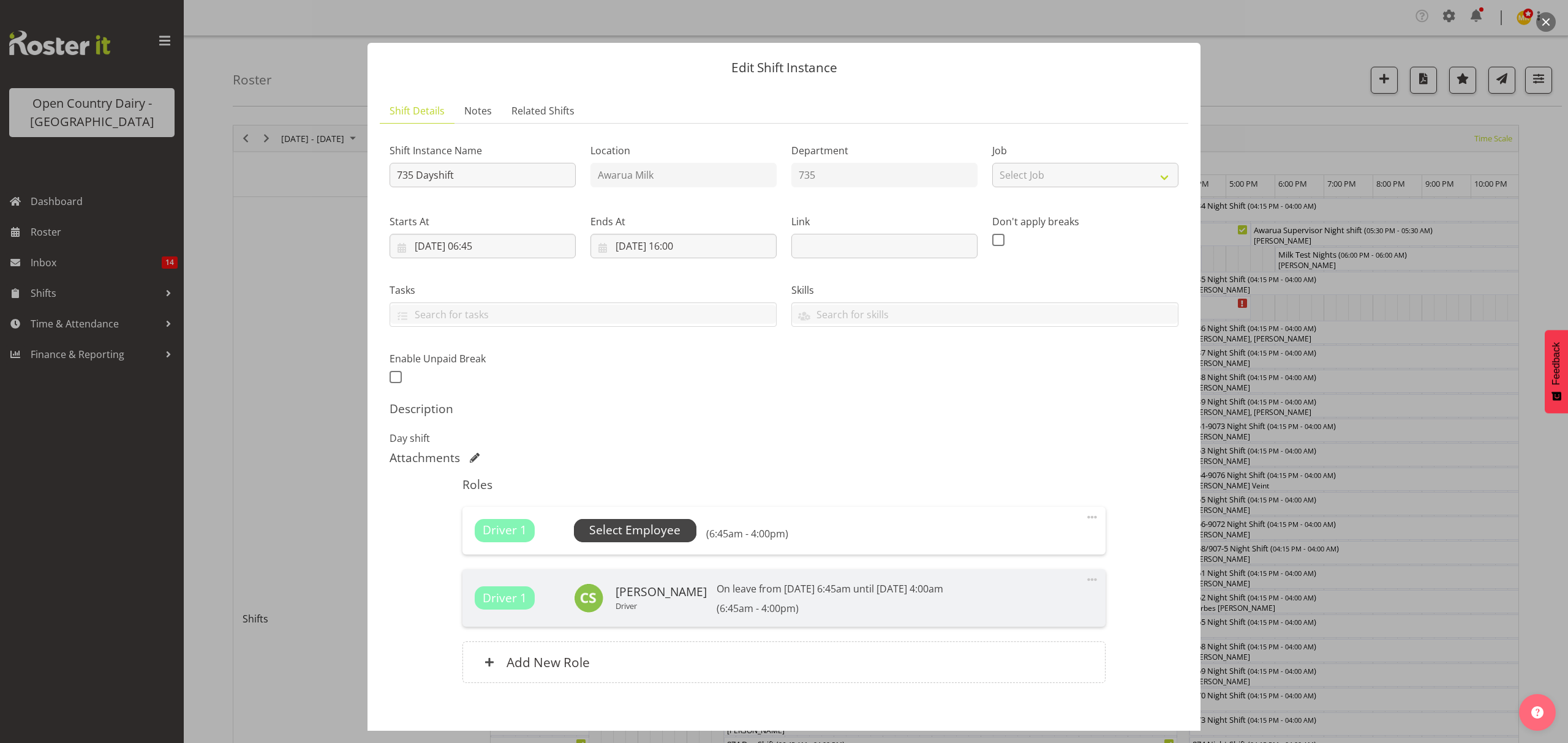
click at [633, 534] on span "Select Employee" at bounding box center [635, 530] width 92 height 18
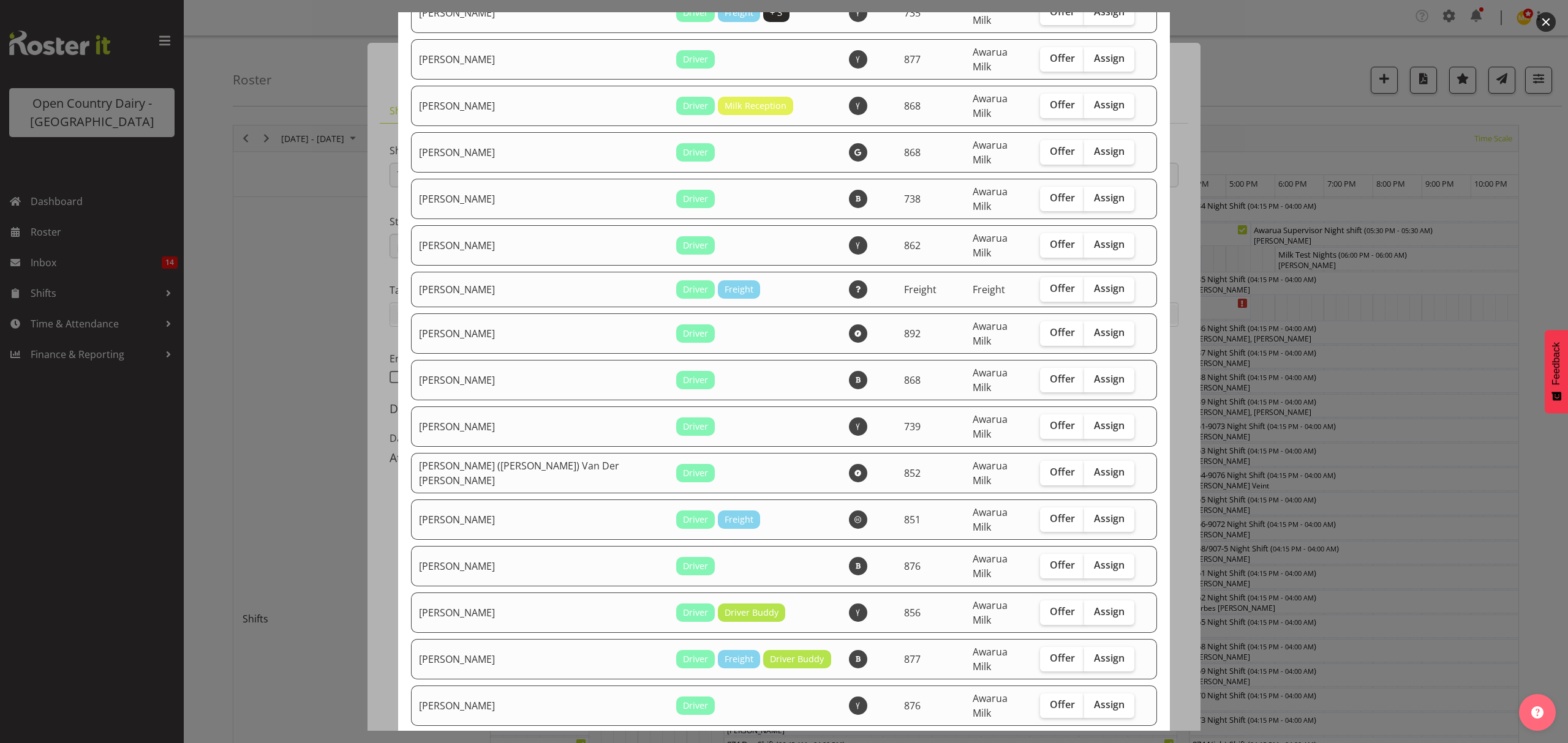
scroll to position [652, 0]
click at [1094, 464] on span "Assign" at bounding box center [1109, 470] width 30 height 12
click at [1084, 467] on input "Assign" at bounding box center [1088, 471] width 8 height 8
checkbox input "true"
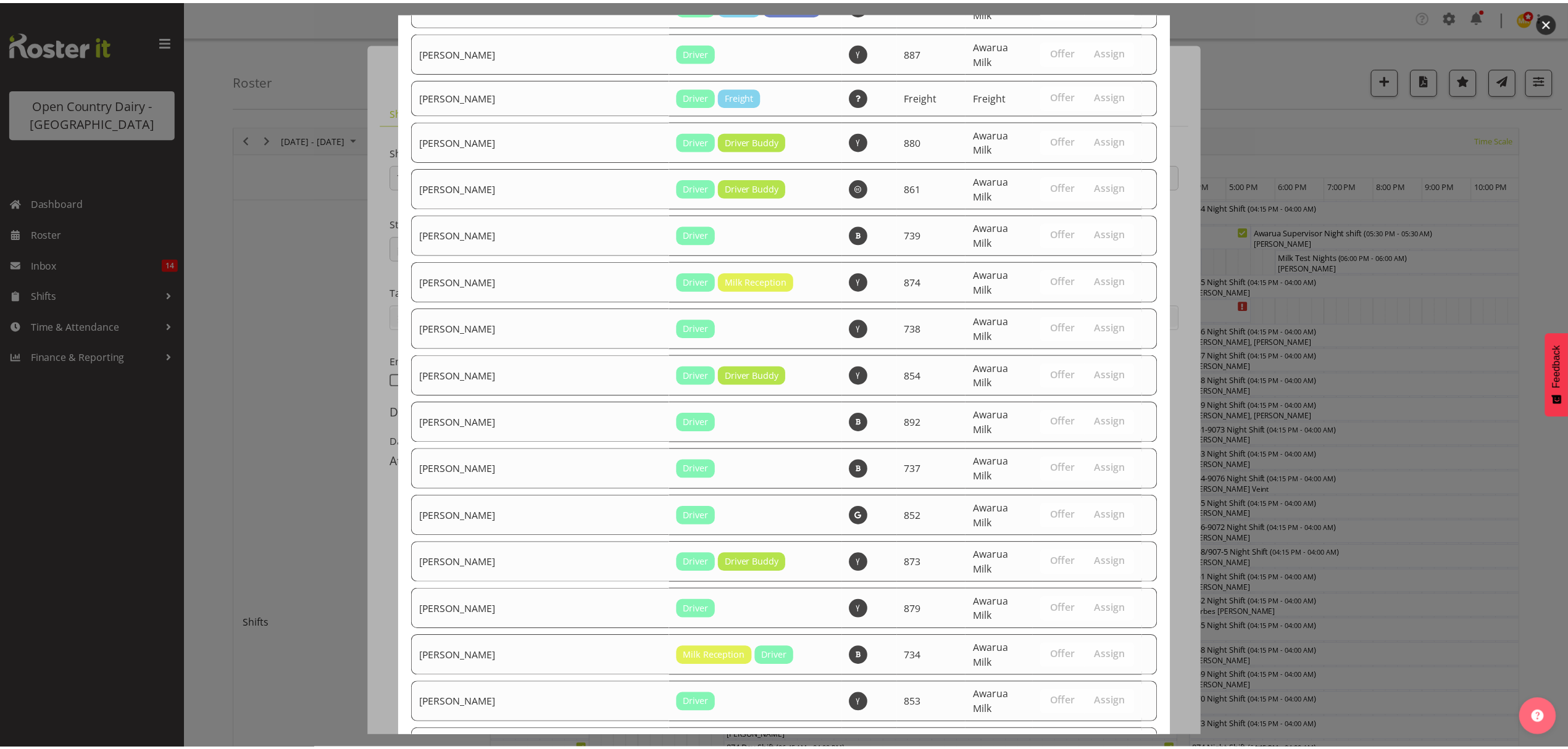
scroll to position [1753, 0]
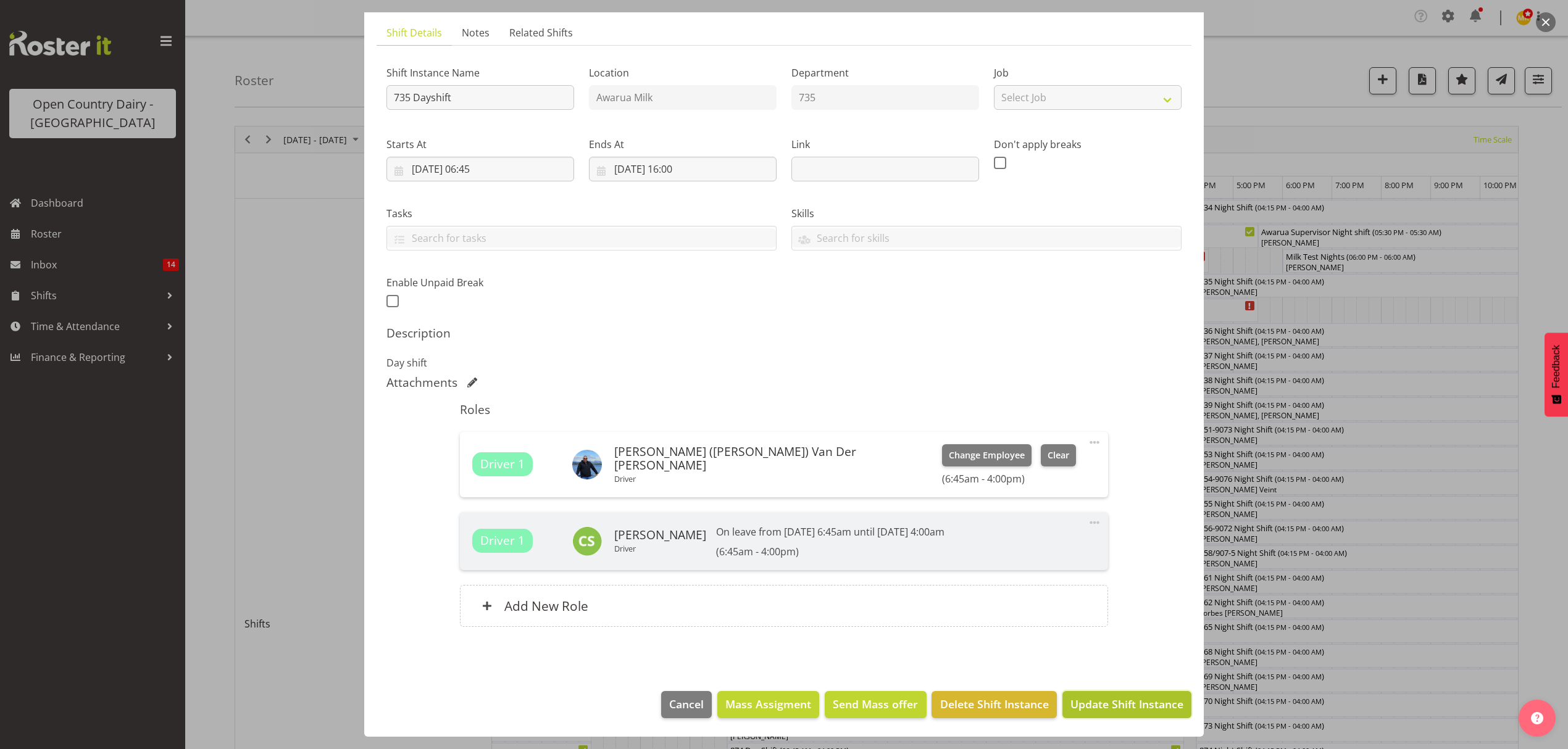
click at [1099, 711] on span "Update Shift Instance" at bounding box center [1126, 703] width 113 height 16
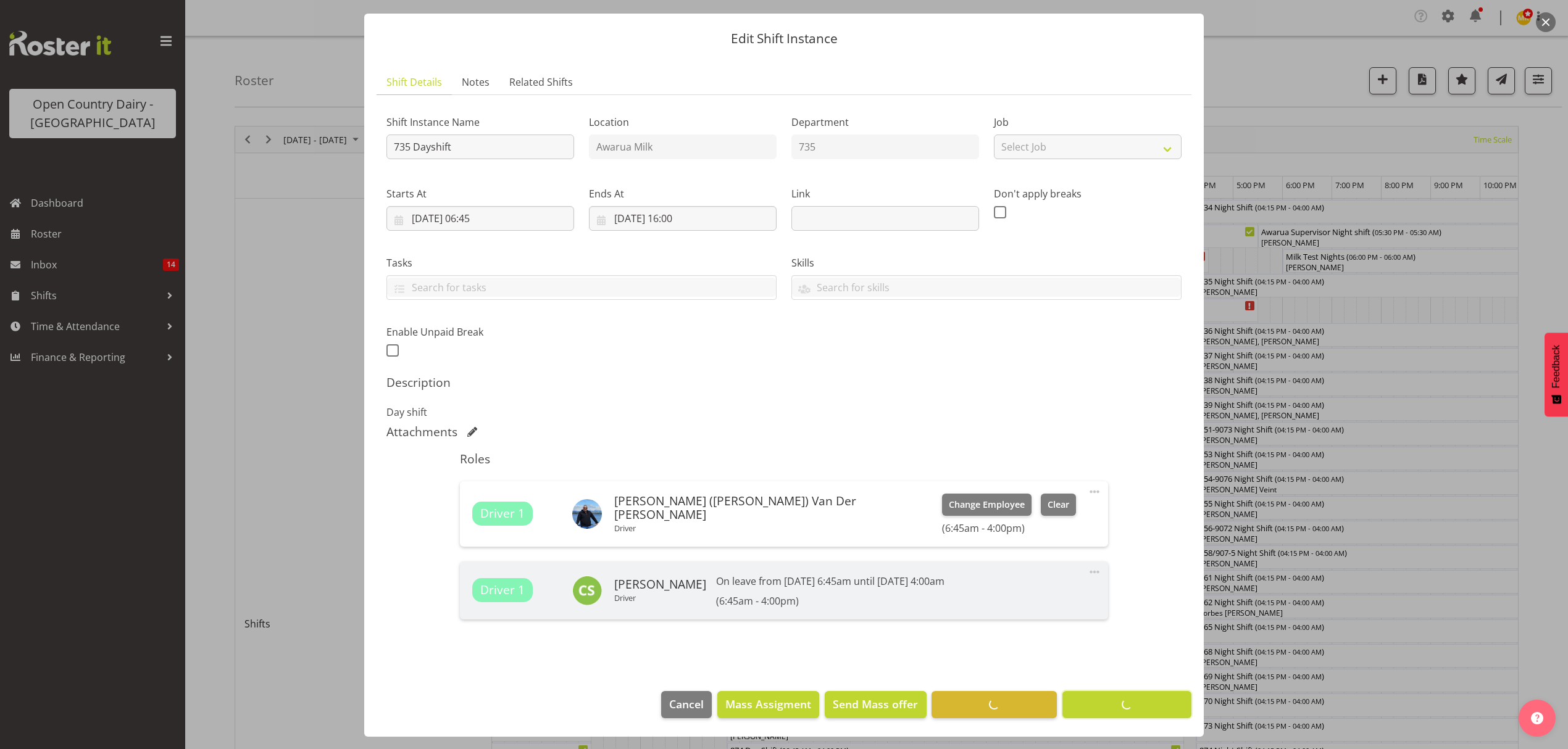
scroll to position [30, 0]
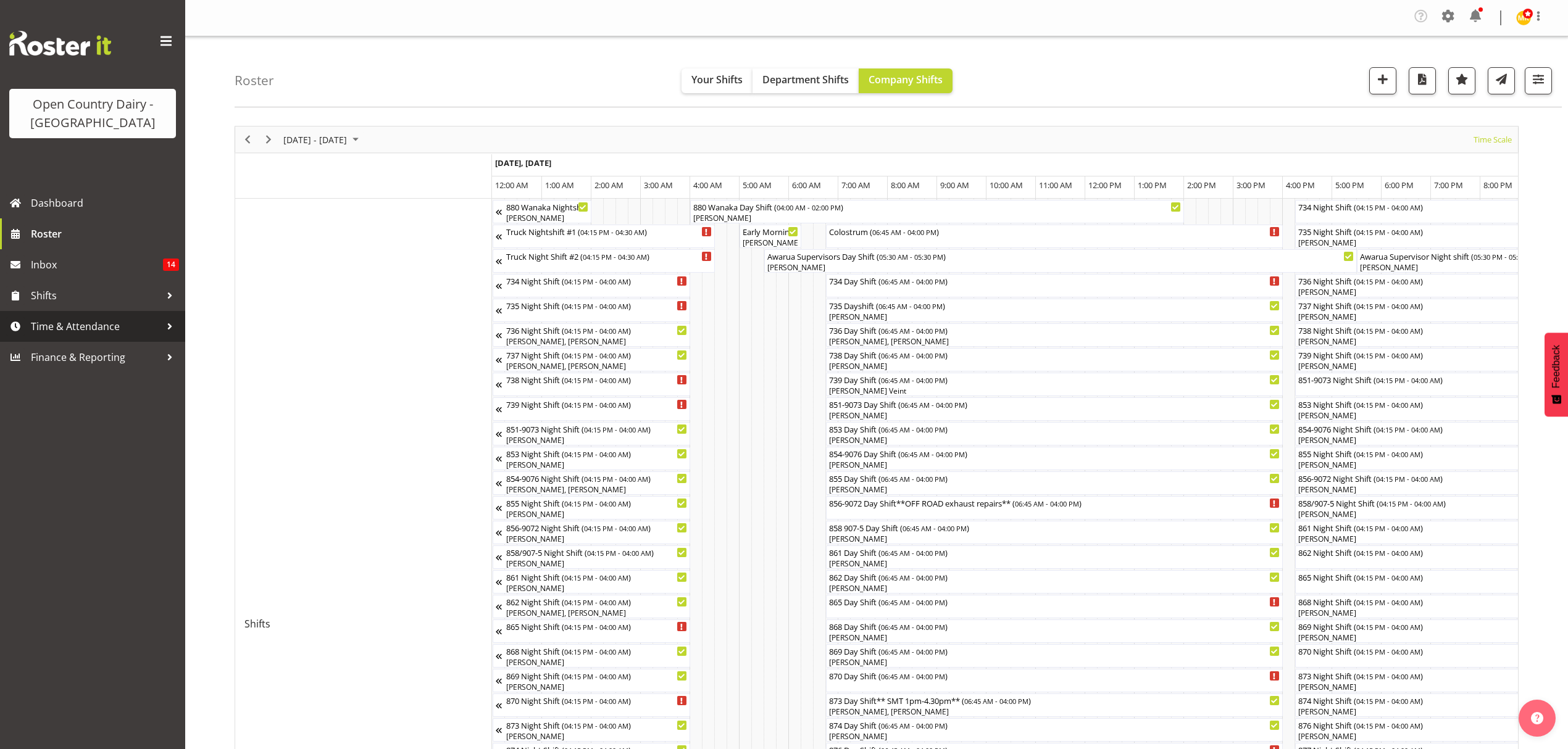
click at [72, 331] on span "Time & Attendance" at bounding box center [95, 325] width 129 height 18
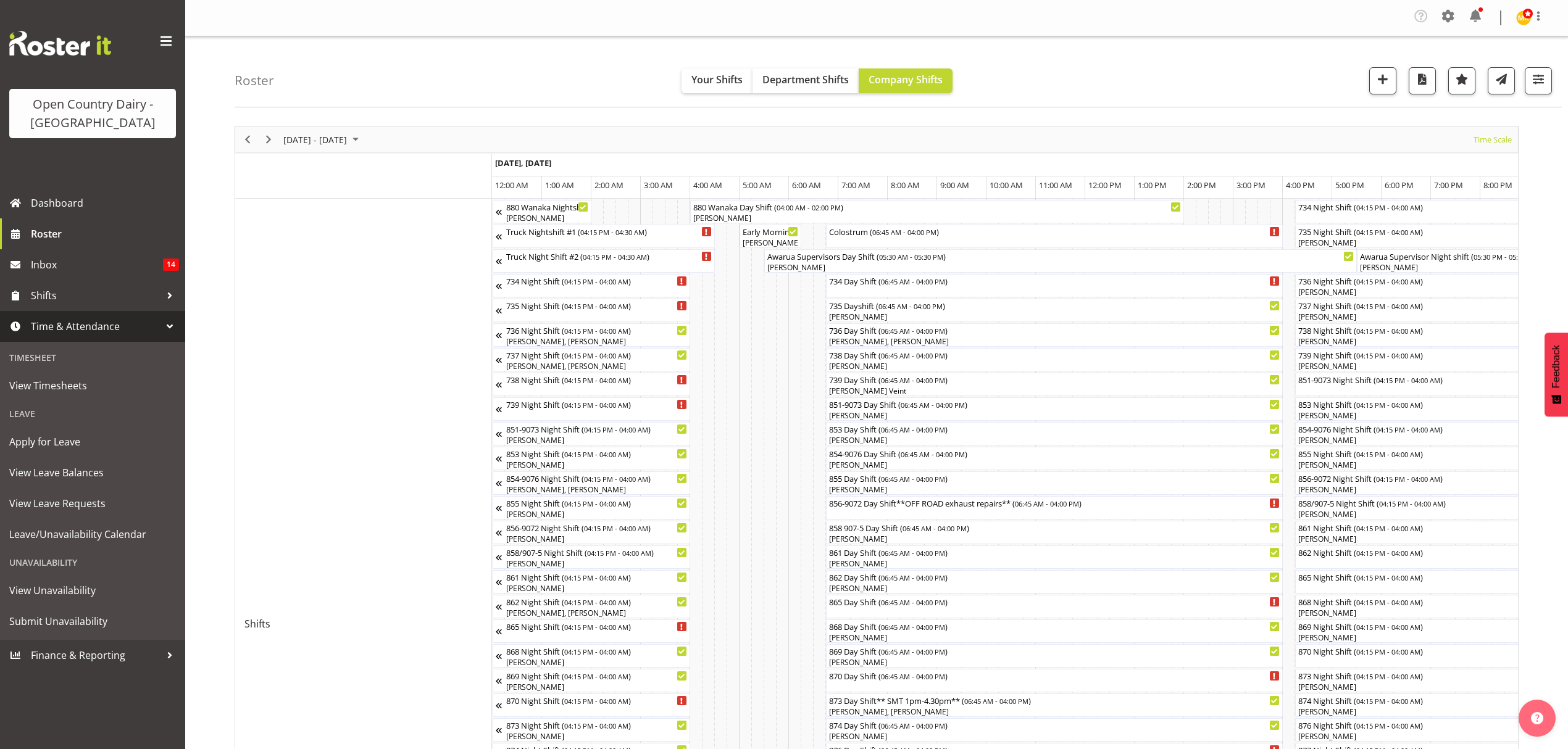
scroll to position [0, 2349]
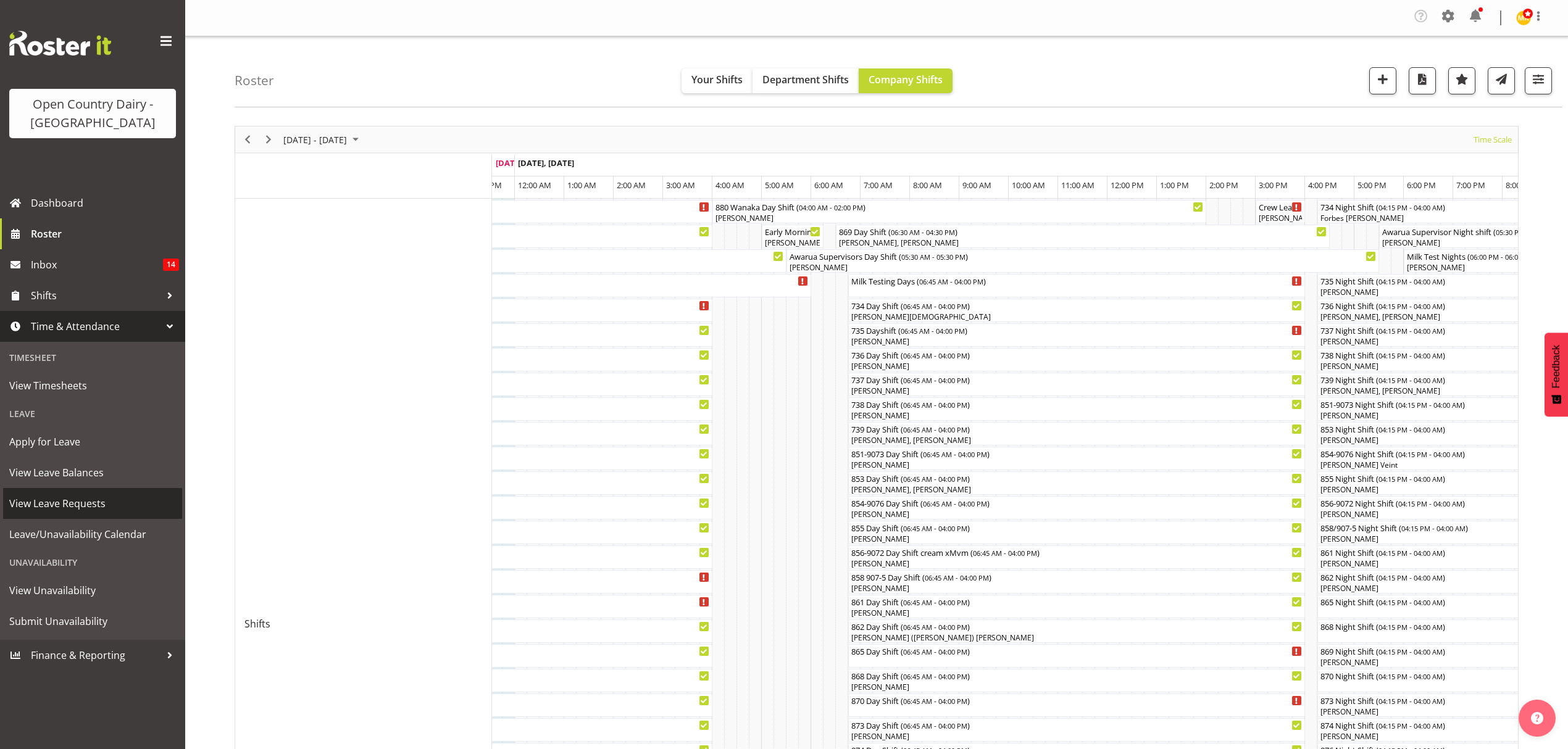
click at [58, 503] on span "View Leave Requests" at bounding box center [92, 503] width 167 height 18
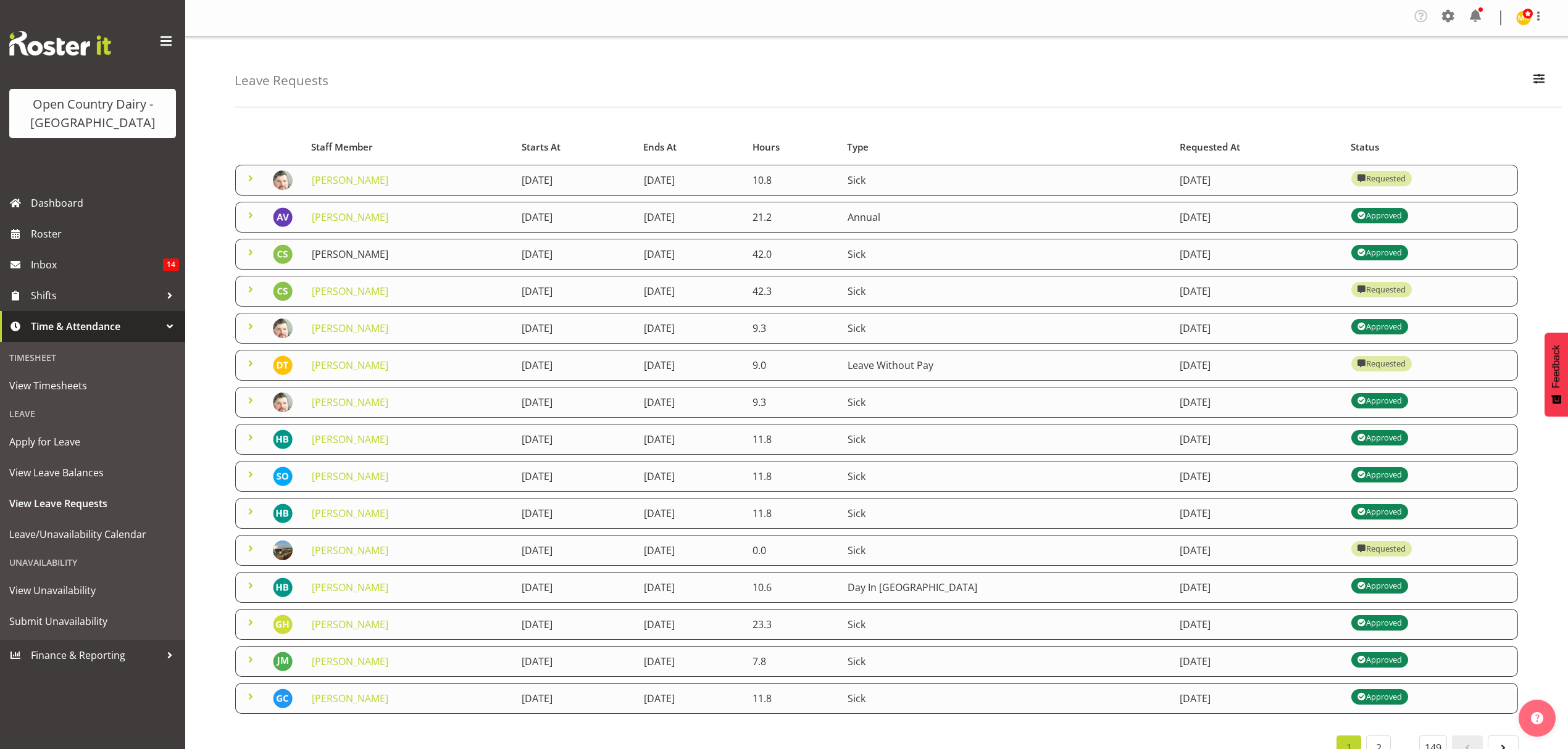
click at [337, 252] on link "[PERSON_NAME]" at bounding box center [349, 254] width 76 height 13
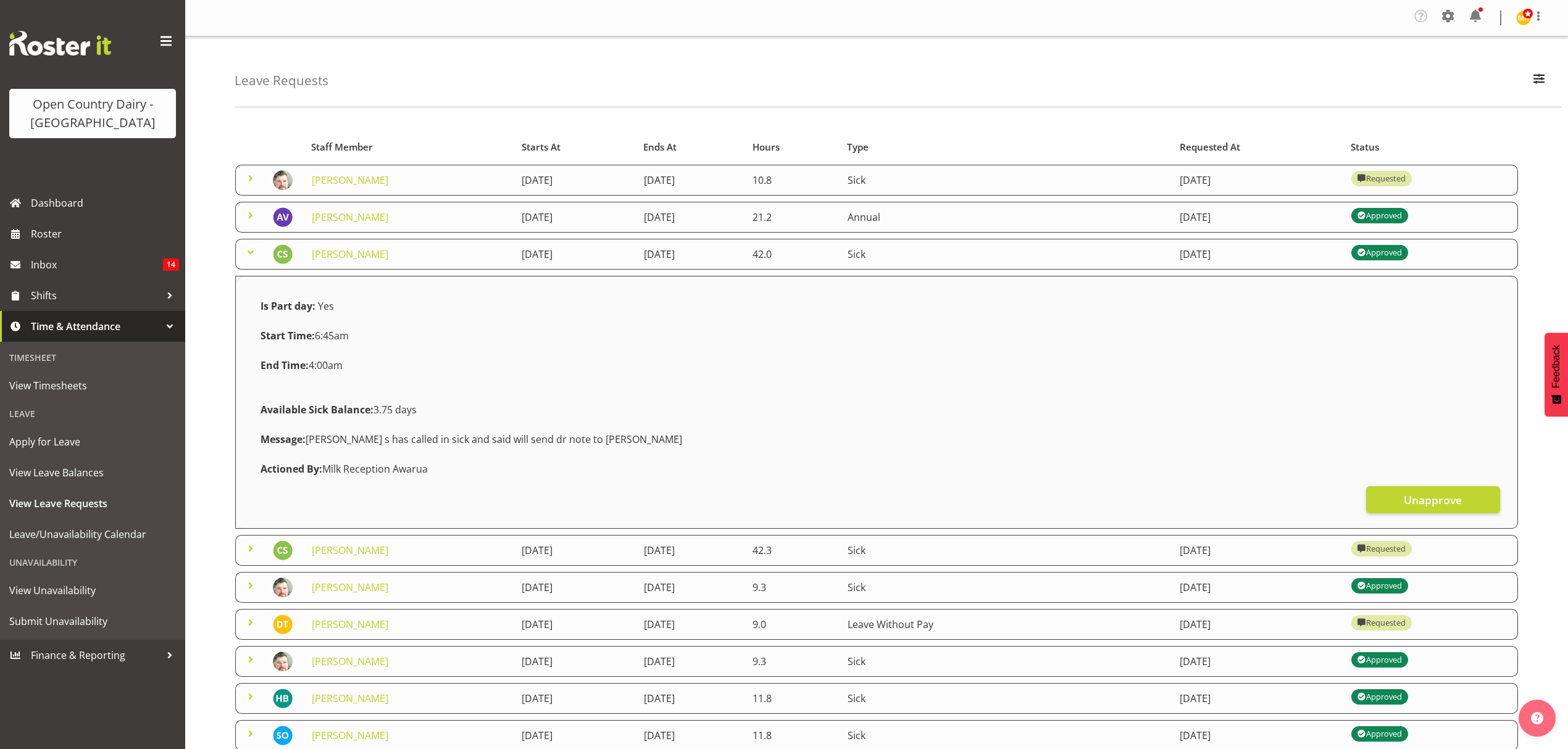
click at [250, 245] on td at bounding box center [250, 254] width 30 height 30
click at [252, 253] on span at bounding box center [250, 252] width 15 height 15
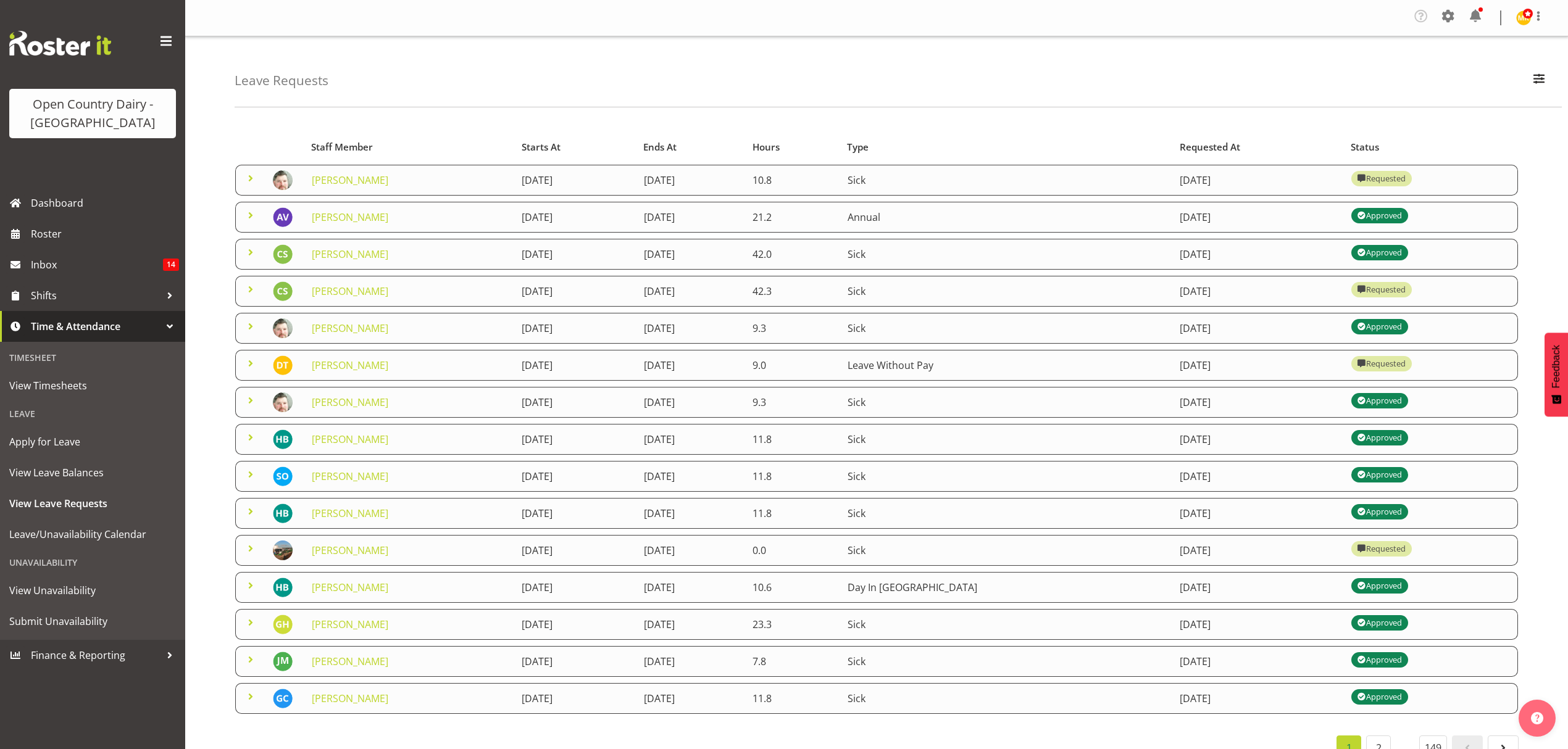
click at [247, 288] on span at bounding box center [250, 289] width 15 height 15
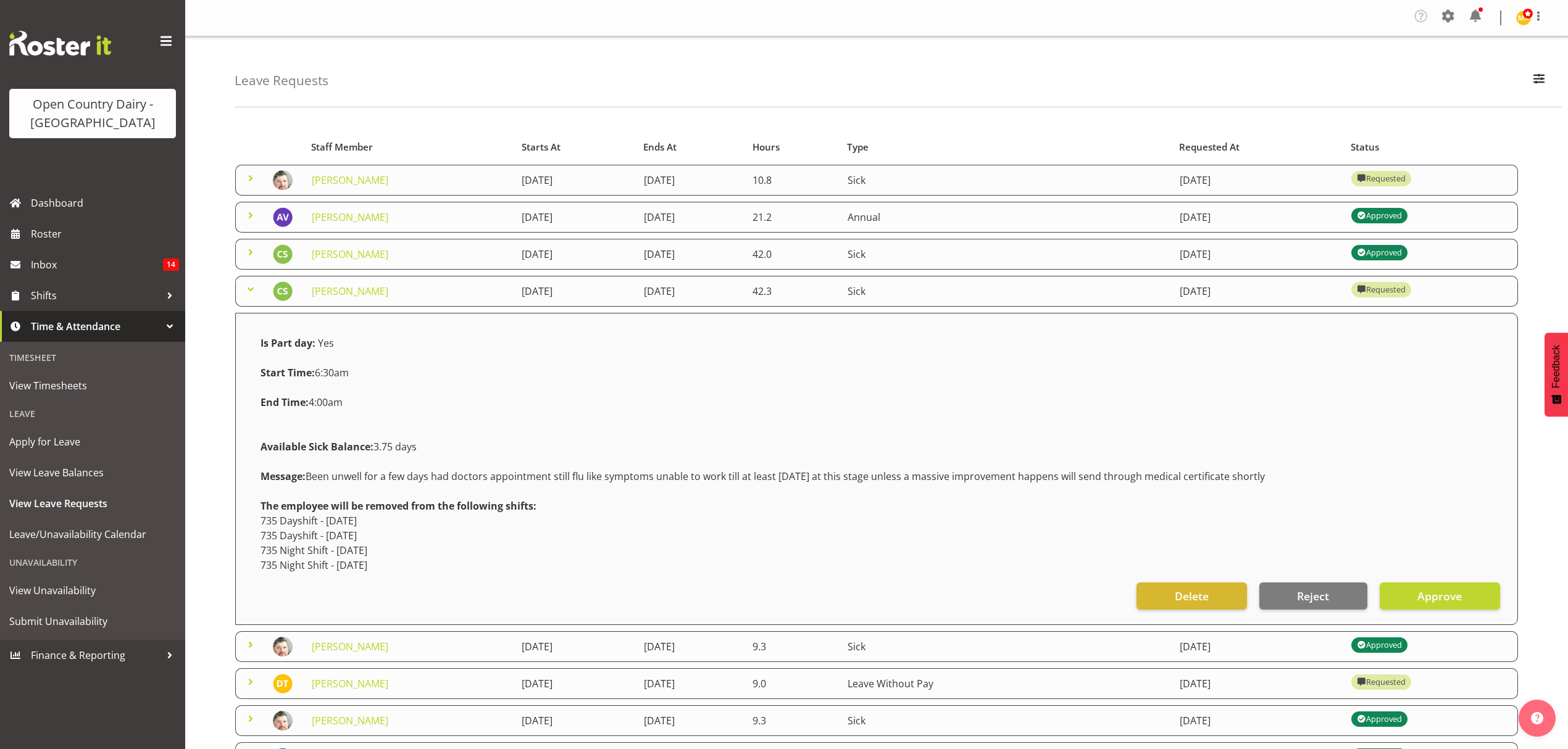
click at [250, 255] on span at bounding box center [250, 252] width 15 height 15
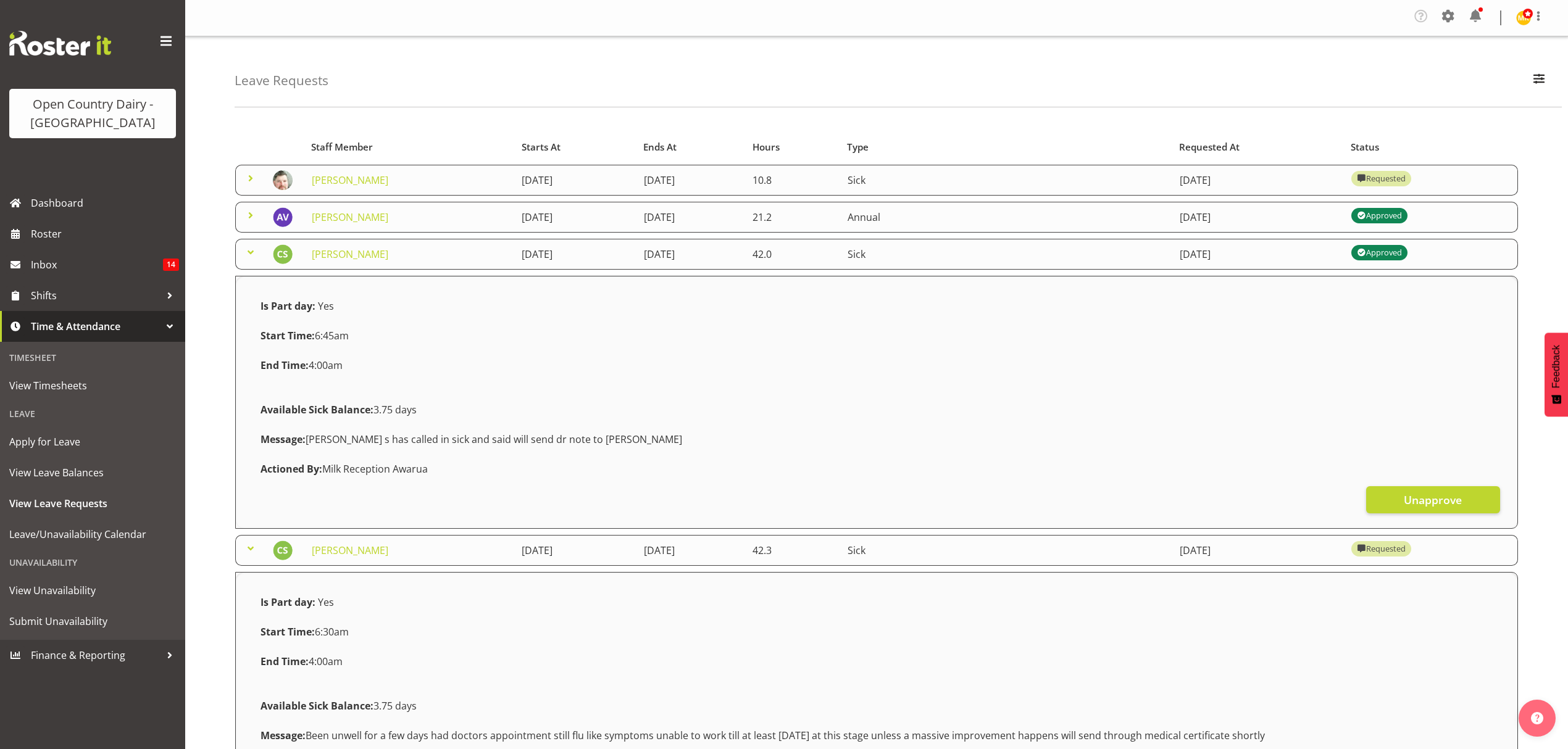
click at [249, 255] on span at bounding box center [250, 252] width 15 height 15
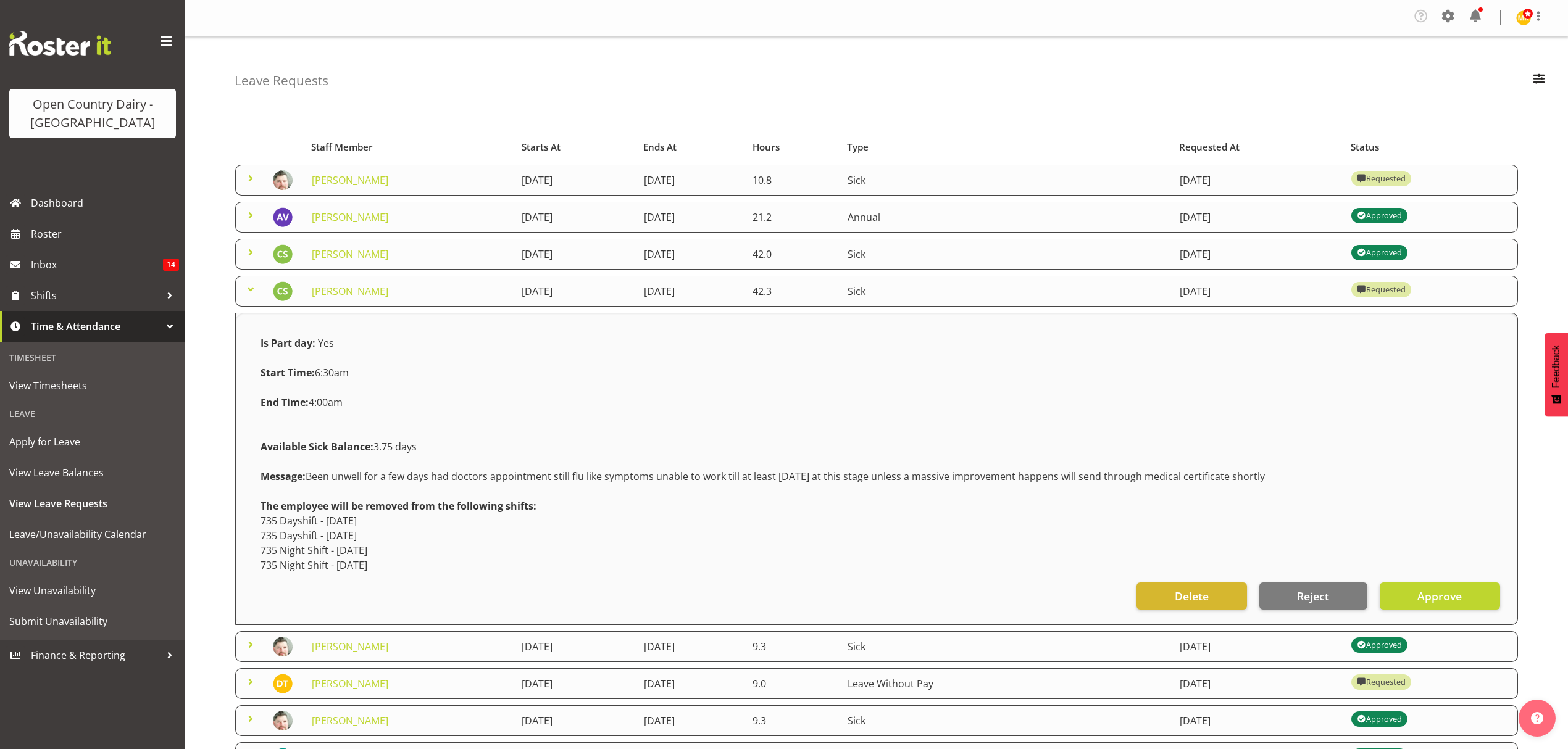
click at [243, 287] on span at bounding box center [250, 289] width 15 height 15
